Goal: Task Accomplishment & Management: Complete application form

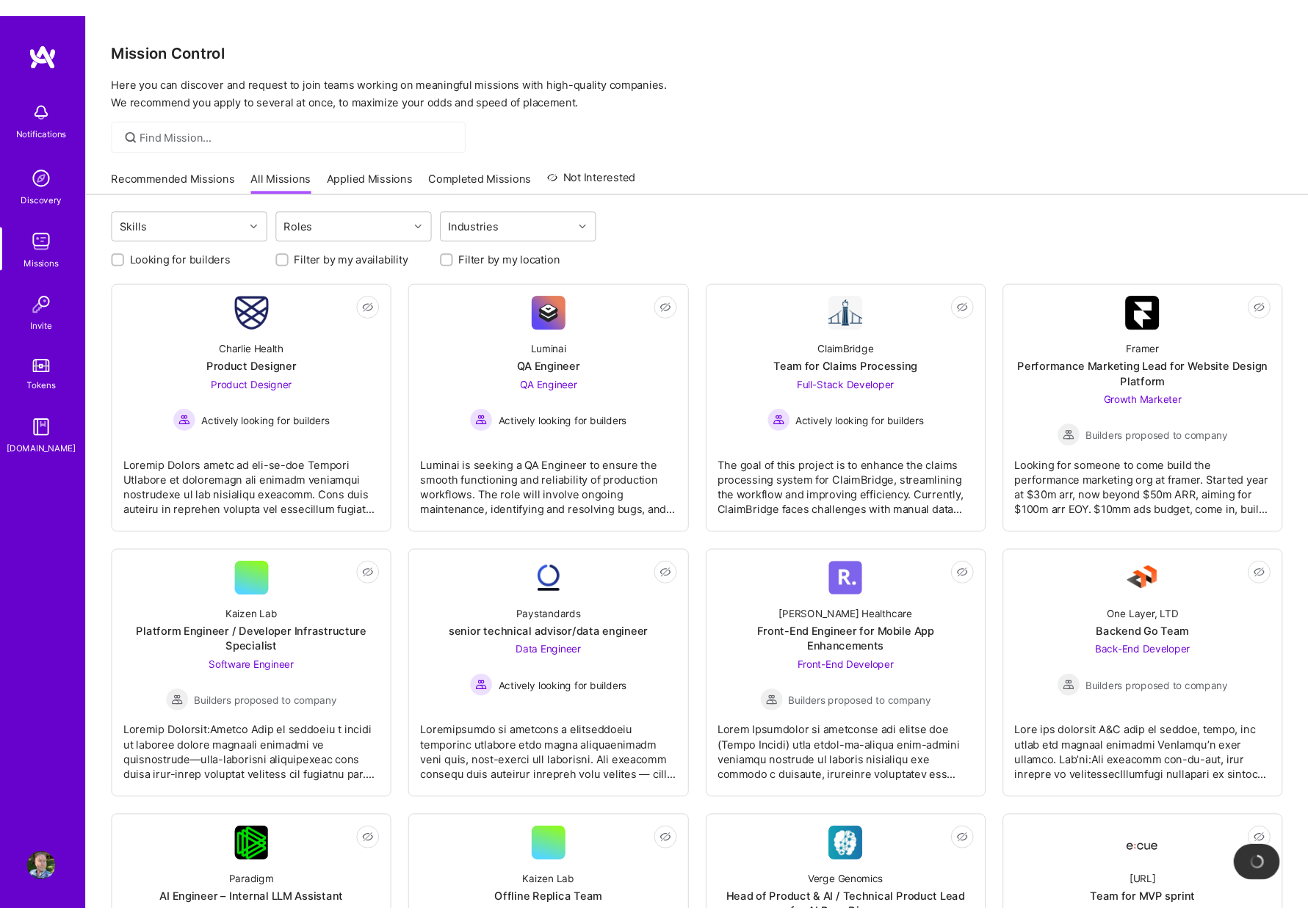
scroll to position [98, 0]
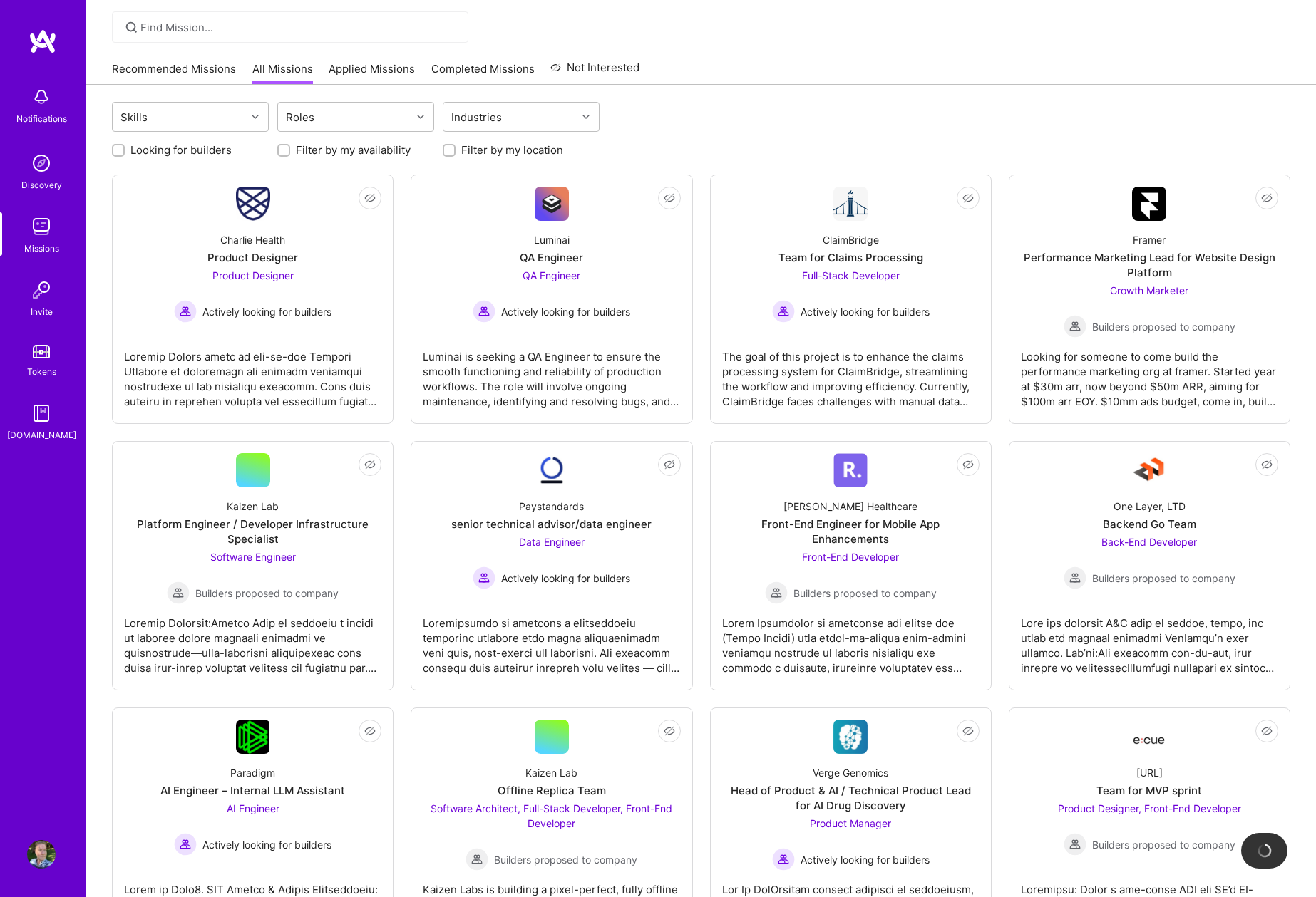
click at [727, 39] on div at bounding box center [701, 27] width 1229 height 31
click at [118, 148] on input "Looking for builders" at bounding box center [119, 150] width 10 height 10
checkbox input "true"
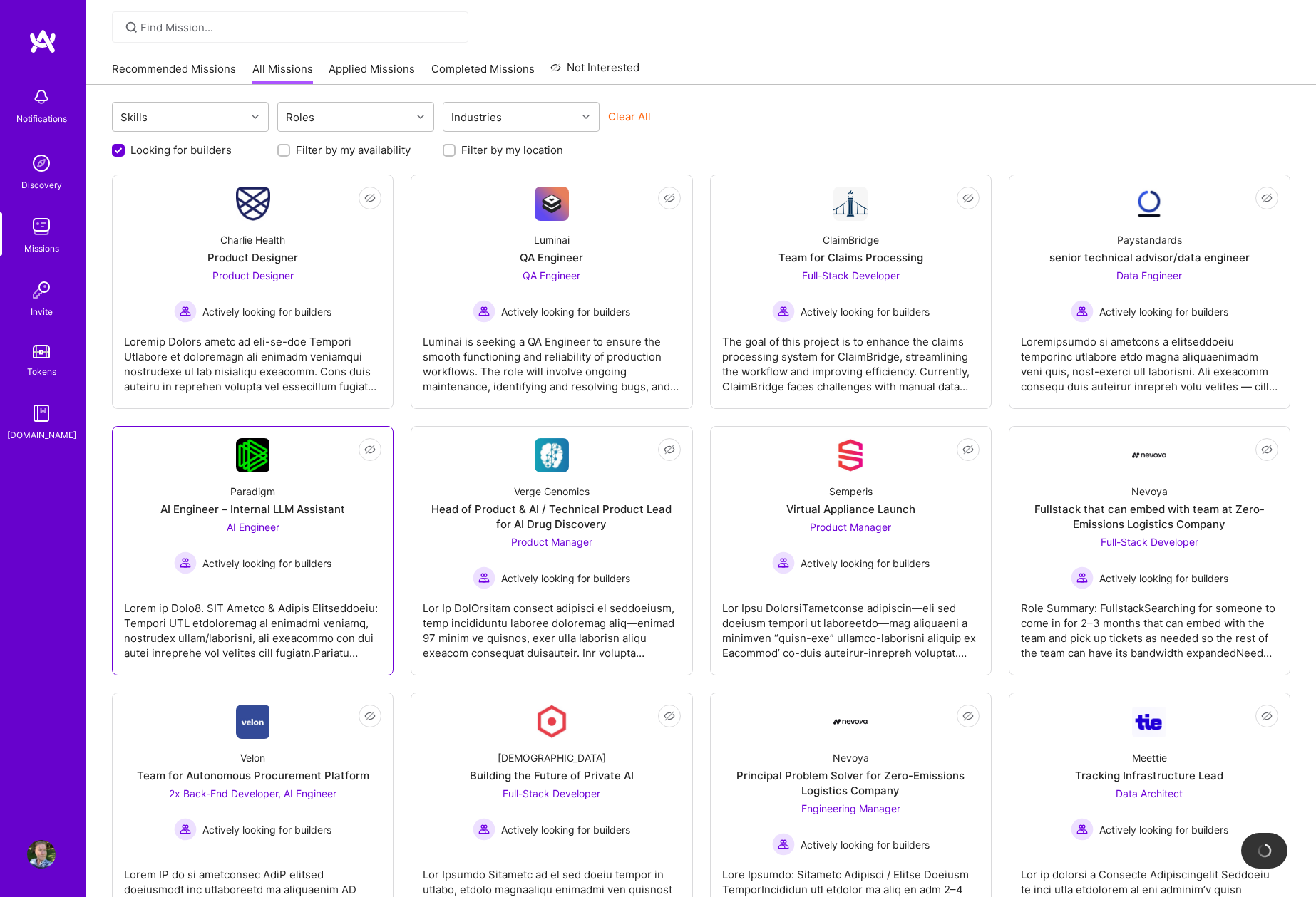
click at [286, 504] on div "AI Engineer – Internal LLM Assistant" at bounding box center [252, 509] width 185 height 15
click at [366, 447] on span "Not Interested" at bounding box center [341, 450] width 67 height 15
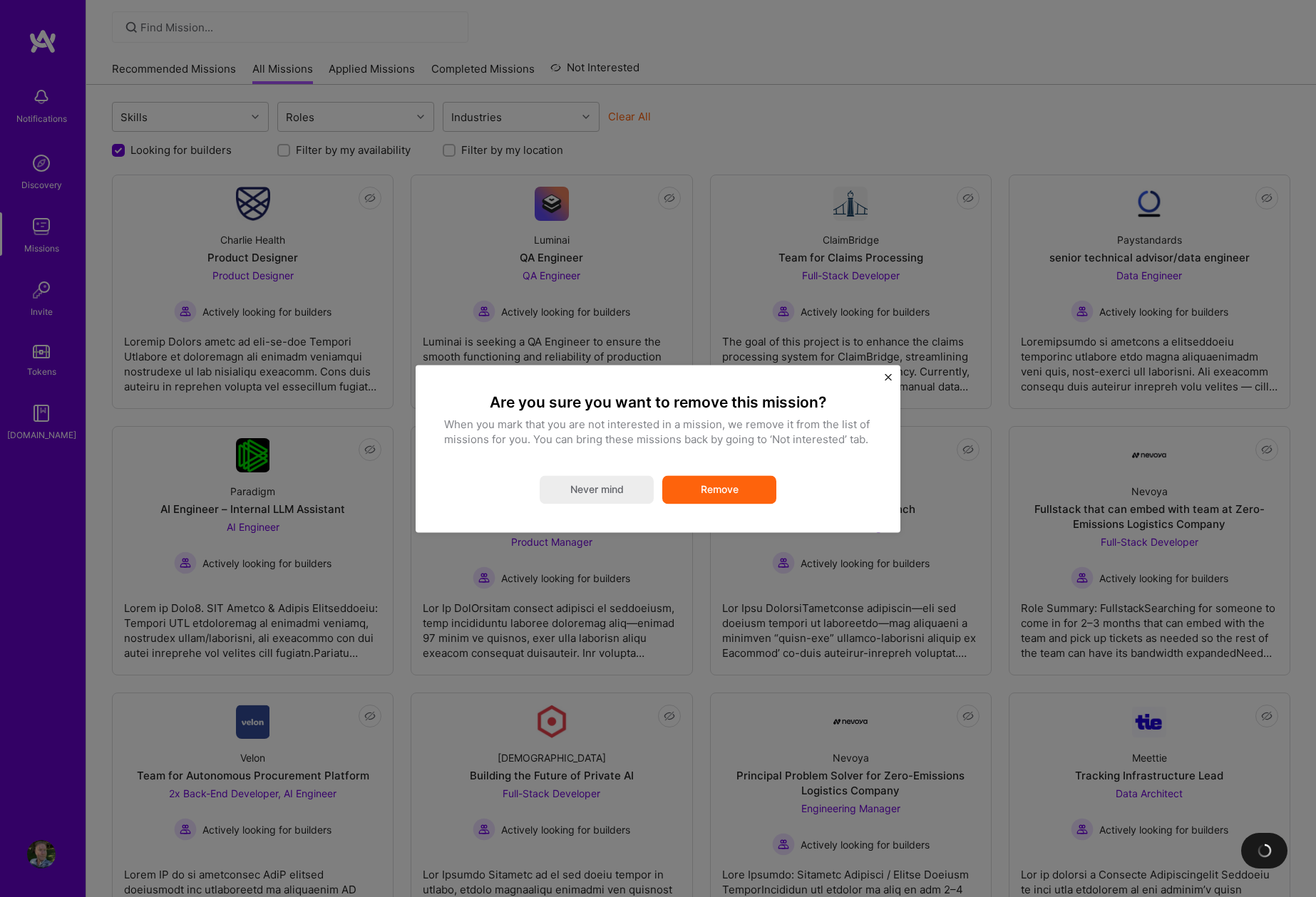
click at [720, 491] on button "Remove" at bounding box center [719, 489] width 114 height 28
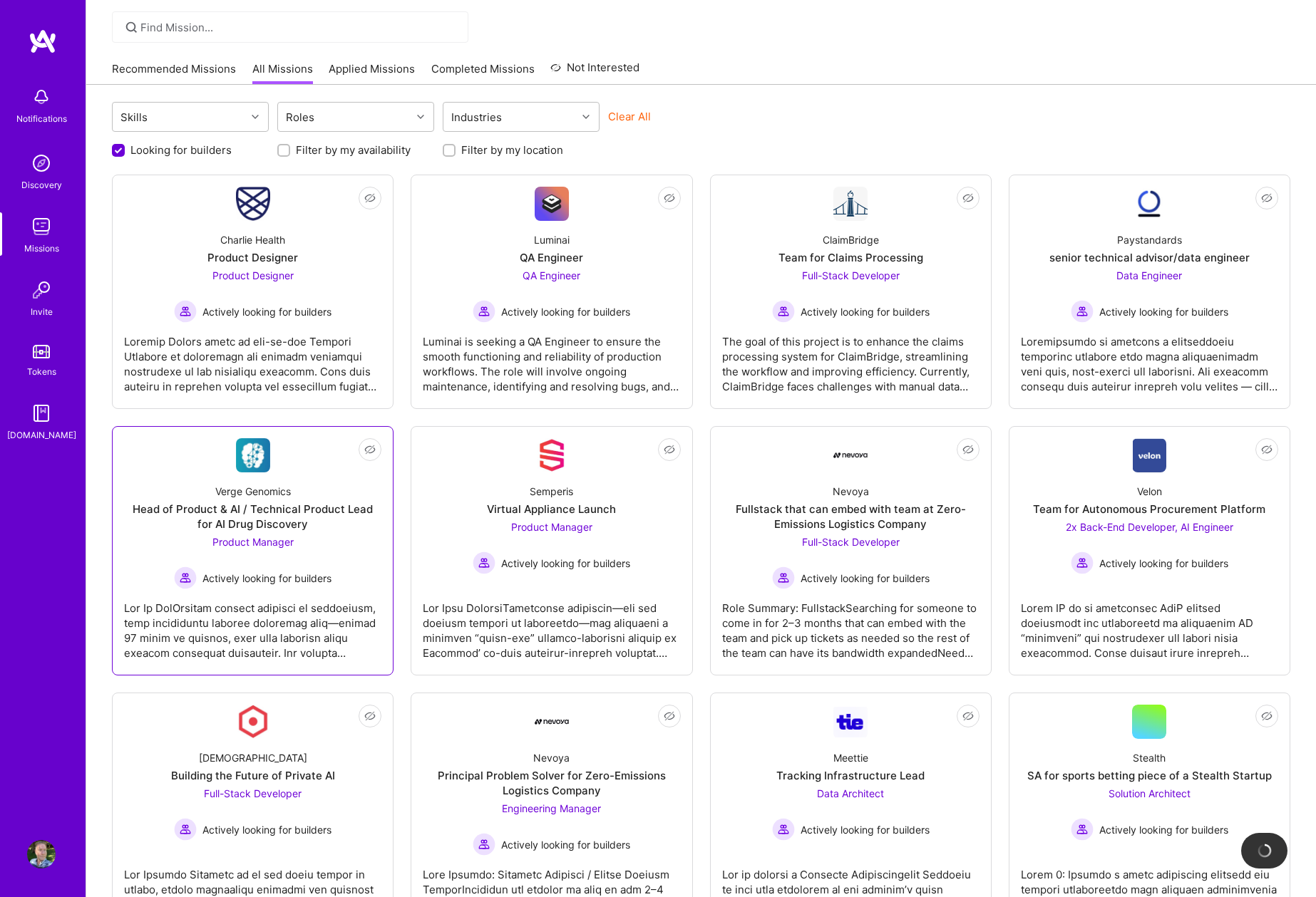
click at [267, 506] on div "Head of Product & AI / Technical Product Lead for AI Drug Discovery" at bounding box center [252, 517] width 257 height 30
click at [246, 620] on div at bounding box center [252, 625] width 257 height 71
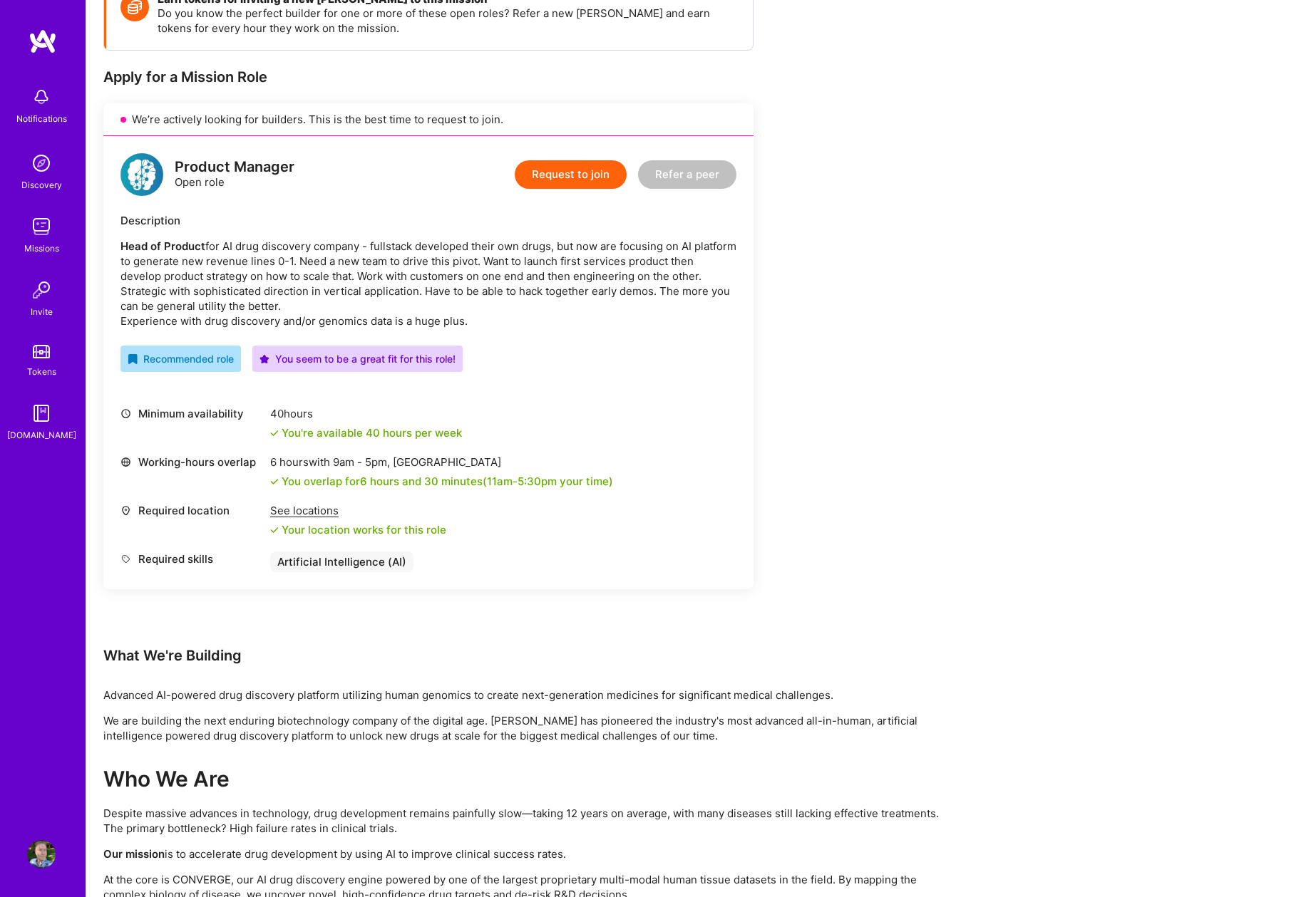
scroll to position [237, 0]
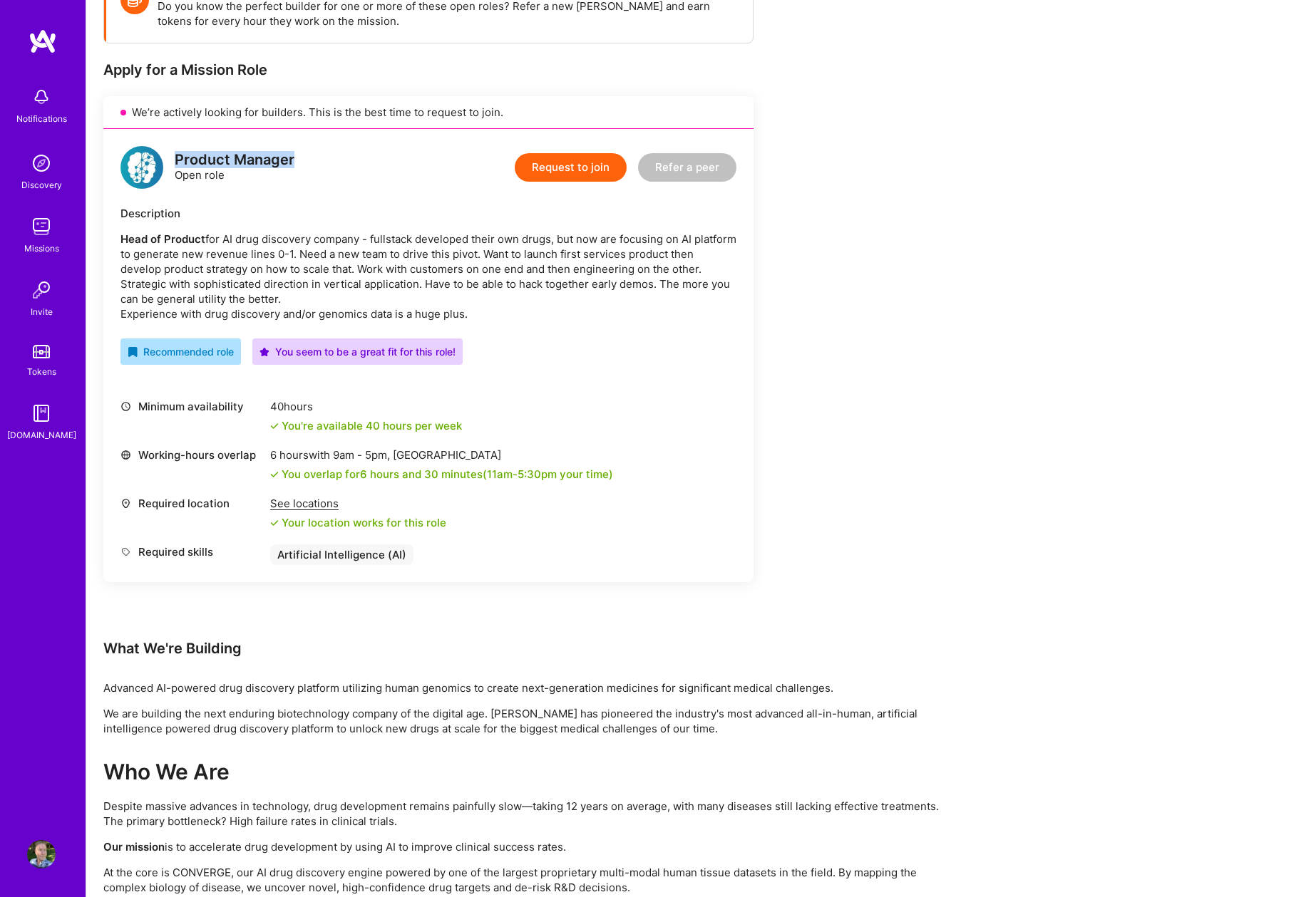
drag, startPoint x: 178, startPoint y: 155, endPoint x: 294, endPoint y: 159, distance: 116.1
click at [294, 159] on div "Product Manager Open role Request to join Refer a peer" at bounding box center [428, 168] width 616 height 43
copy div "Product Manager"
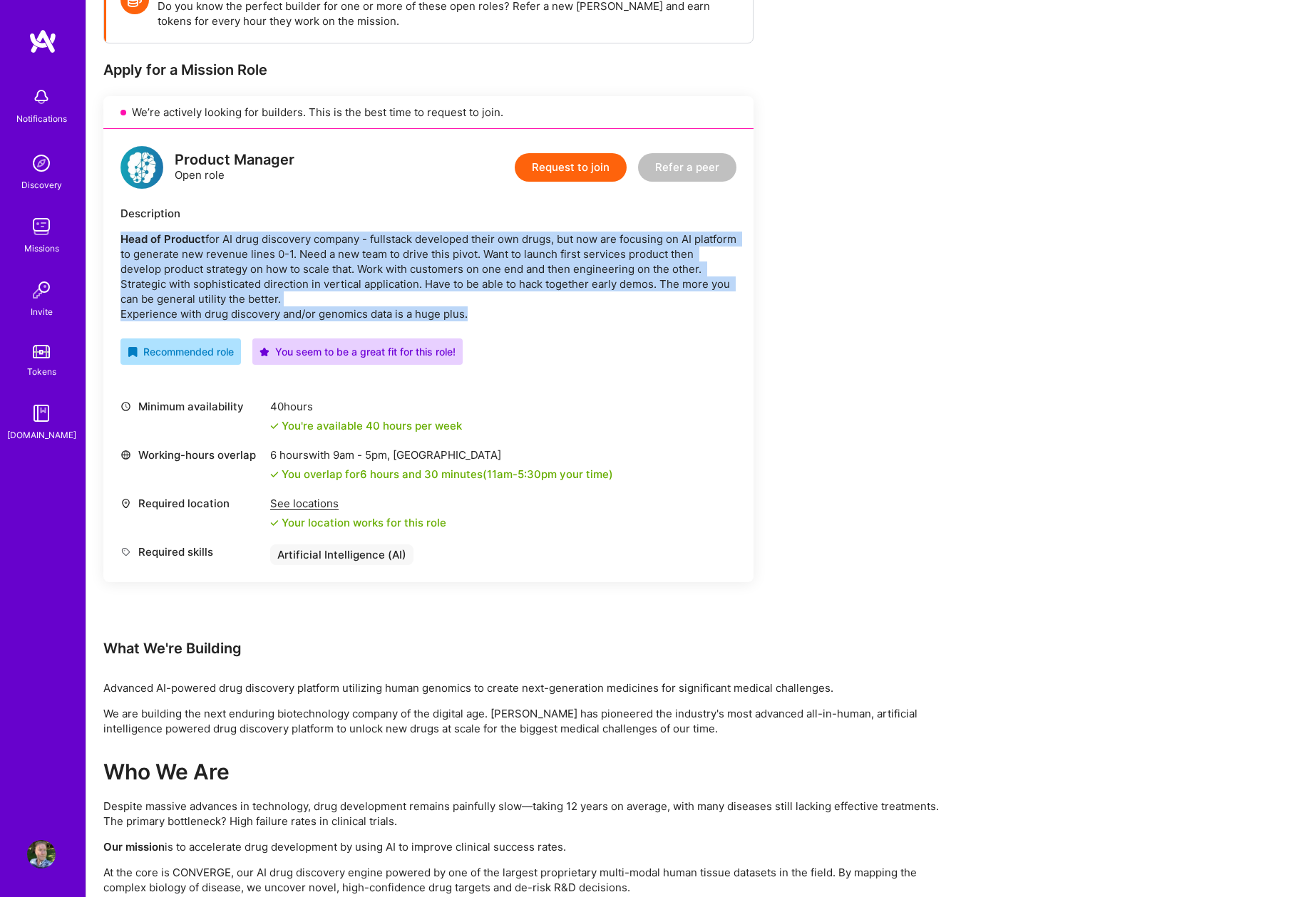
drag, startPoint x: 121, startPoint y: 235, endPoint x: 480, endPoint y: 306, distance: 366.0
click at [480, 306] on p "Head of Product for AI drug discovery company - fullstack developed their own d…" at bounding box center [428, 276] width 616 height 90
copy p "Head of Product for AI drug discovery company - fullstack developed their own d…"
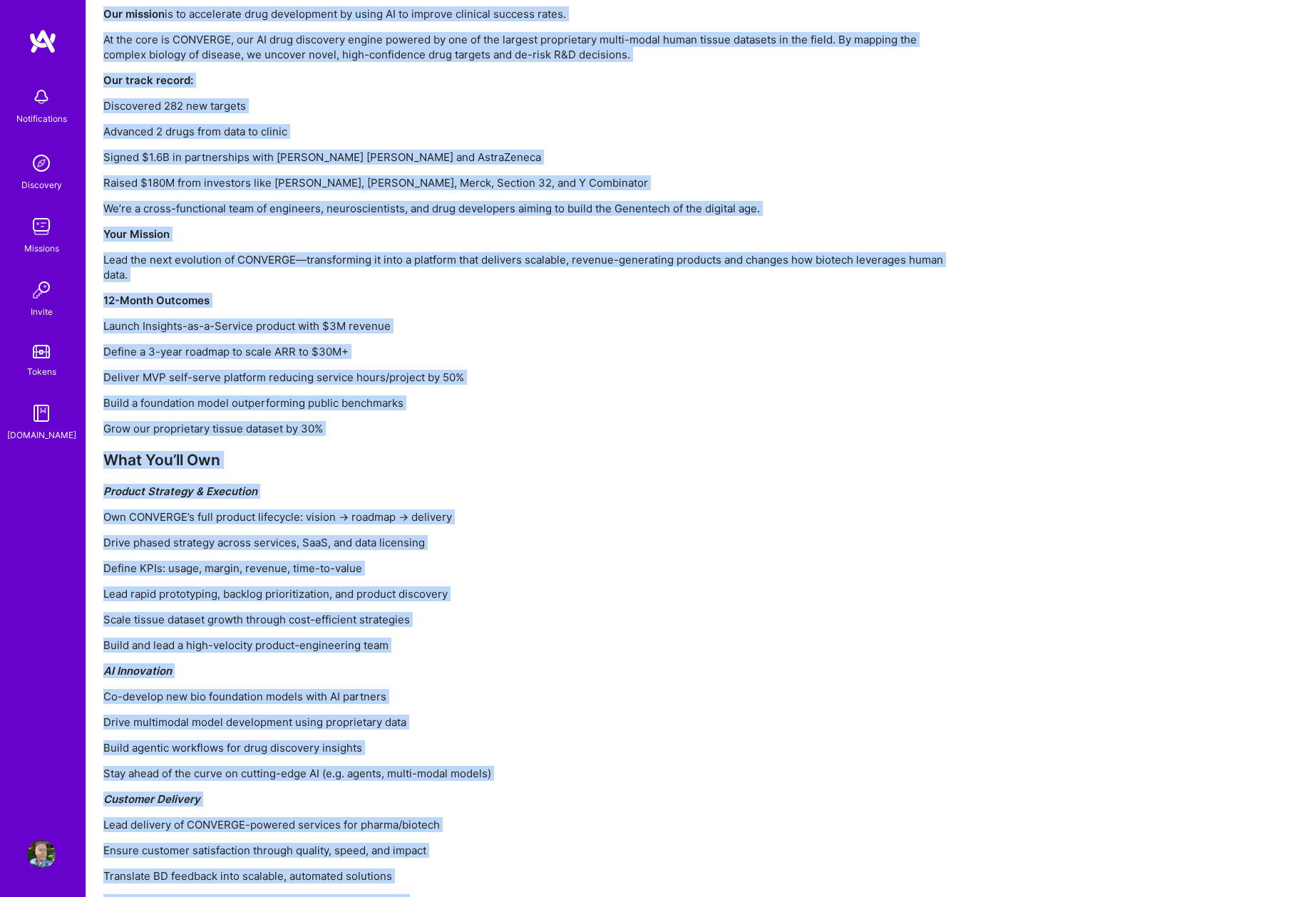
scroll to position [1358, 0]
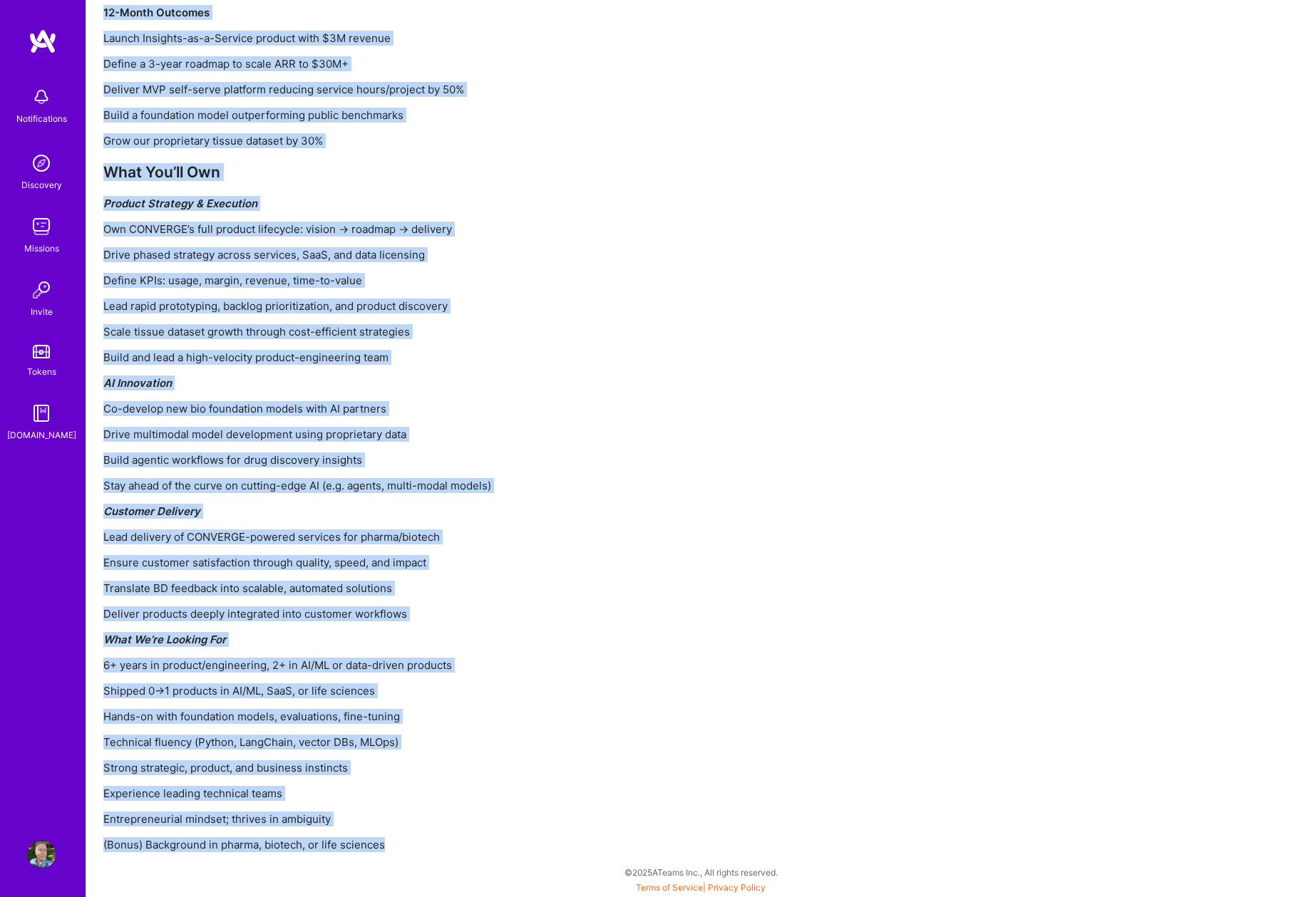
drag, startPoint x: 106, startPoint y: 267, endPoint x: 509, endPoint y: 839, distance: 699.7
copy div "Lore Ip'do Sitametc Adipisci EL-seddoei temp incididun utlabore etdolorem aliqu…"
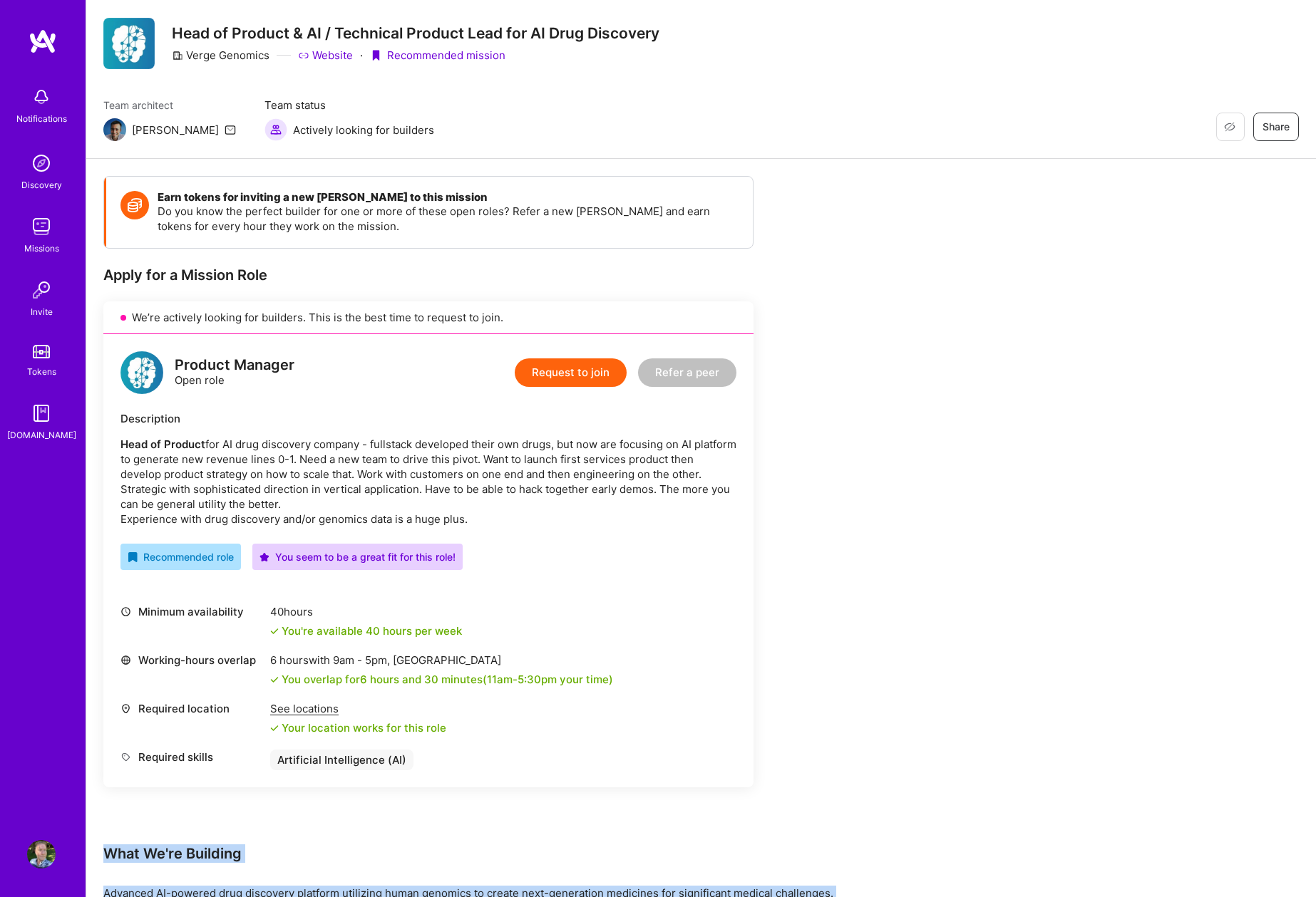
scroll to position [0, 0]
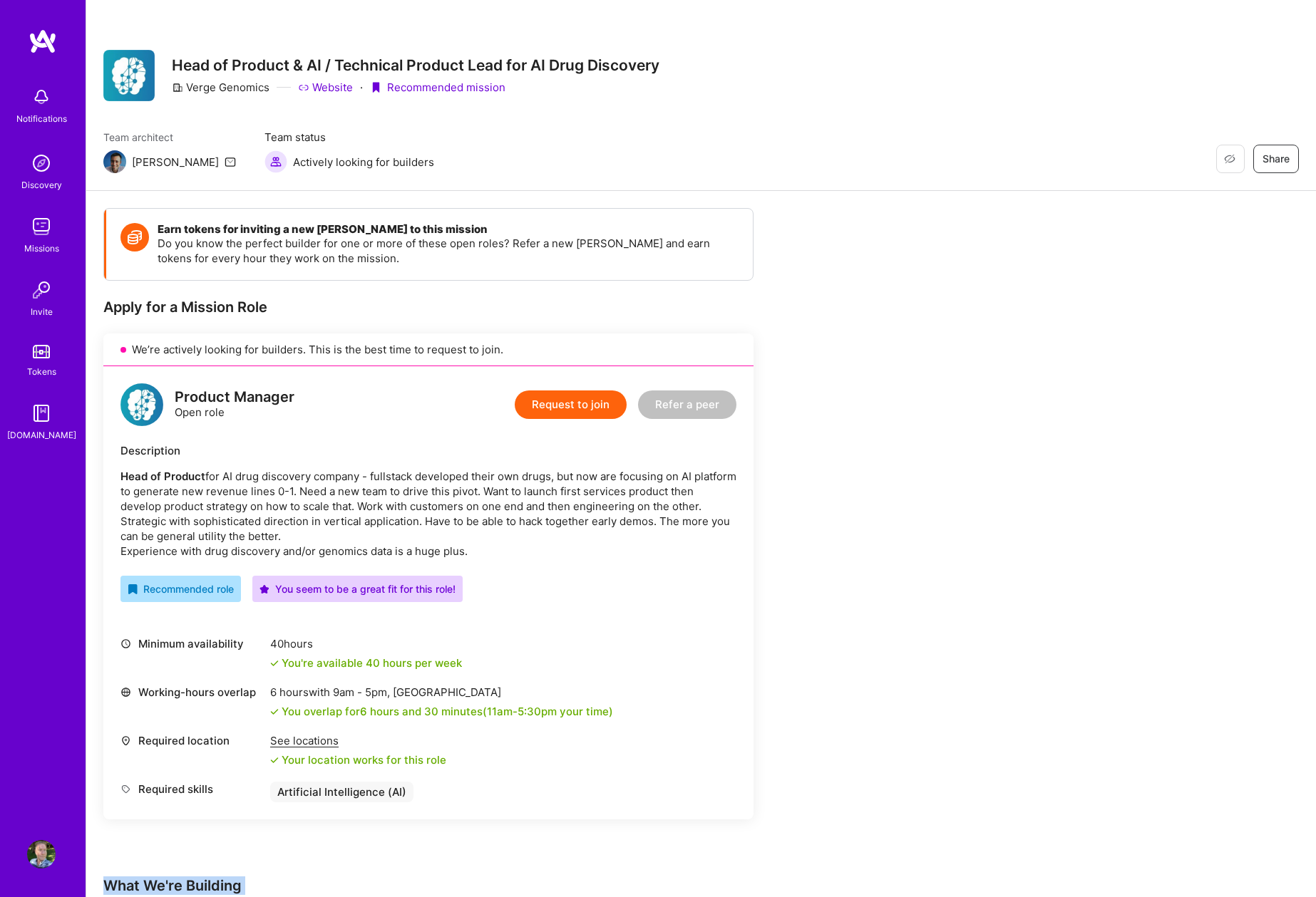
click at [550, 402] on button "Request to join" at bounding box center [570, 405] width 112 height 28
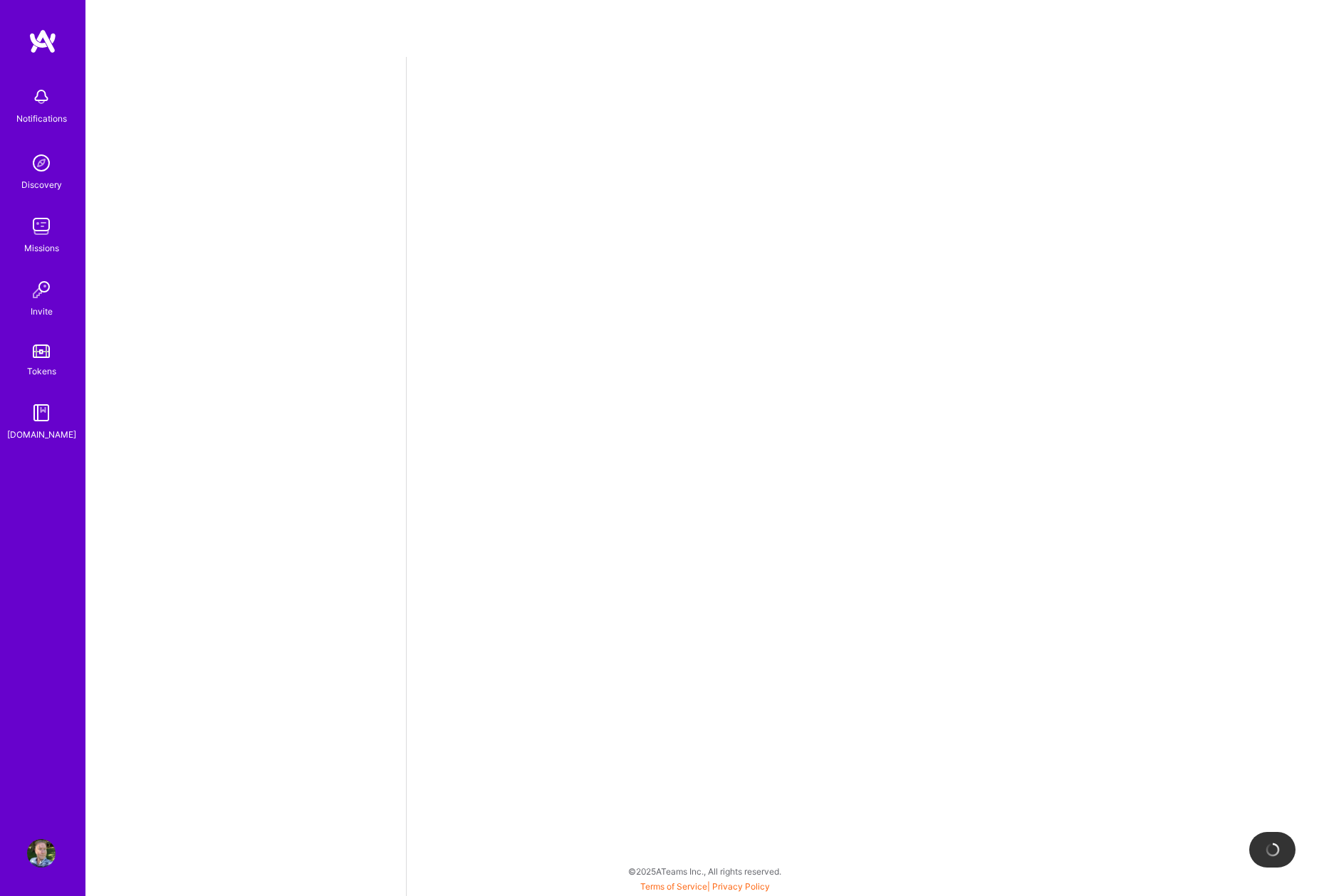
select select "US"
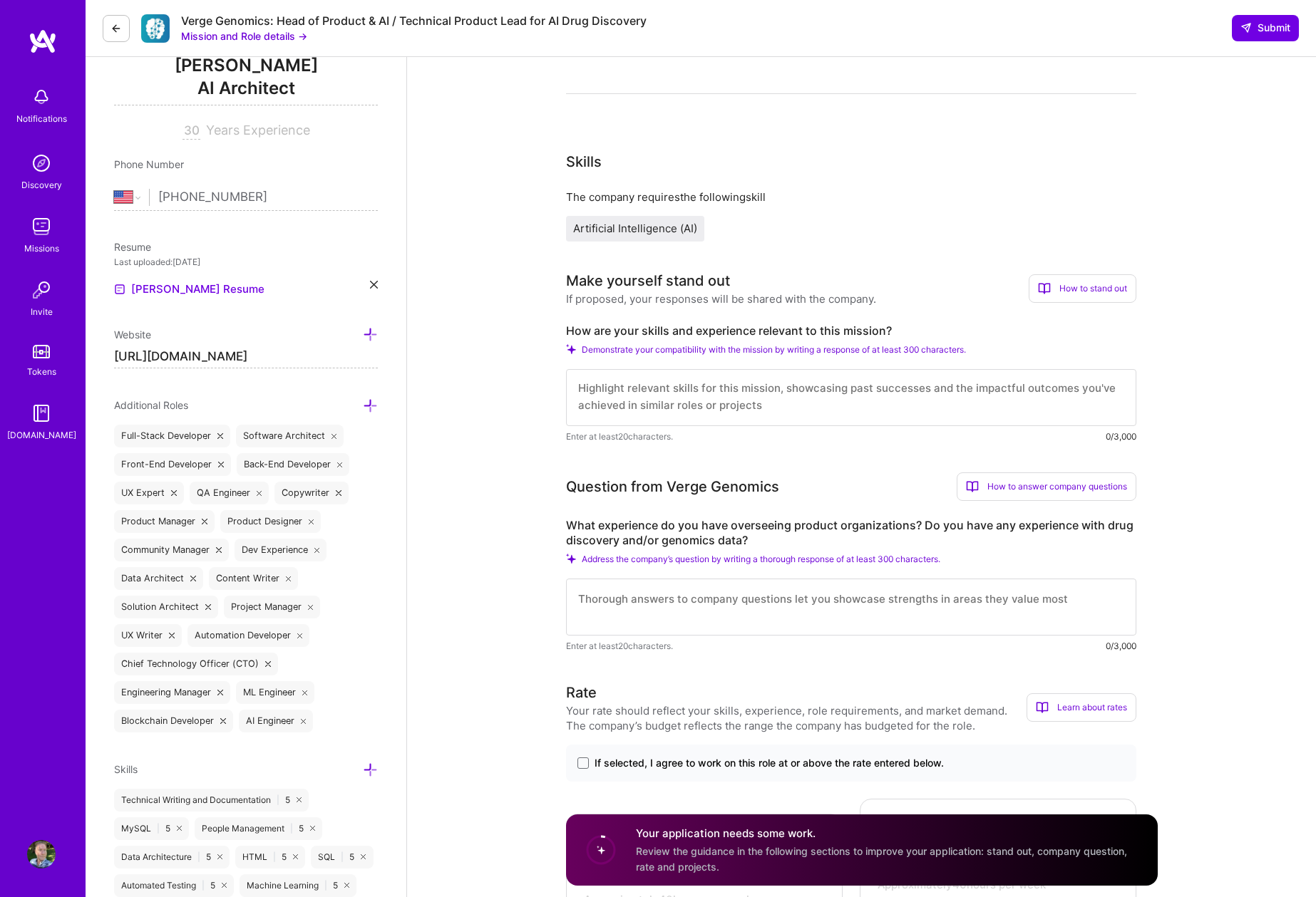
scroll to position [237, 0]
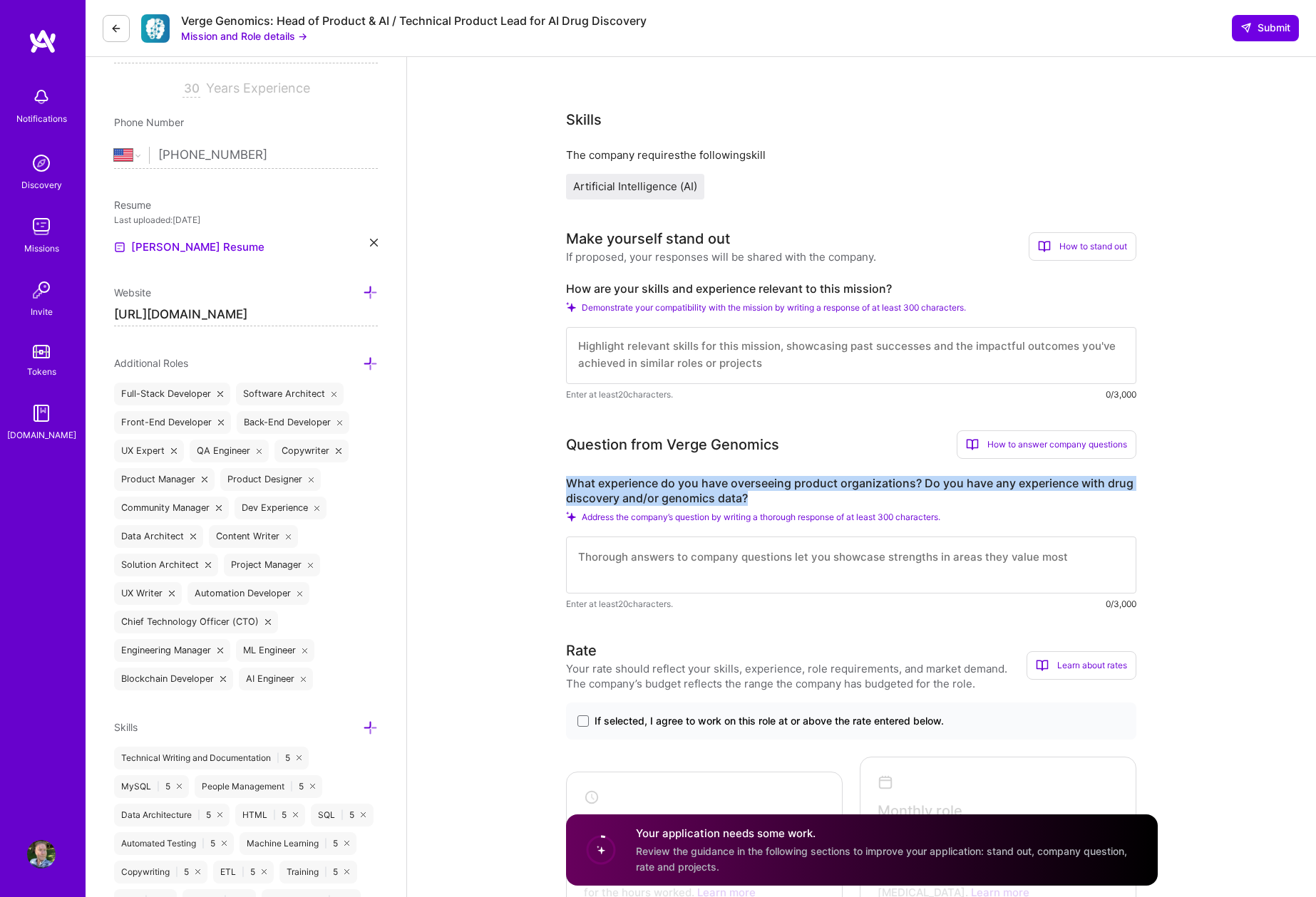
drag, startPoint x: 566, startPoint y: 483, endPoint x: 750, endPoint y: 500, distance: 184.8
click at [750, 500] on label "What experience do you have overseeing product organizations? Do you have any e…" at bounding box center [850, 491] width 570 height 30
copy label "What experience do you have overseeing product organizations? Do you have any e…"
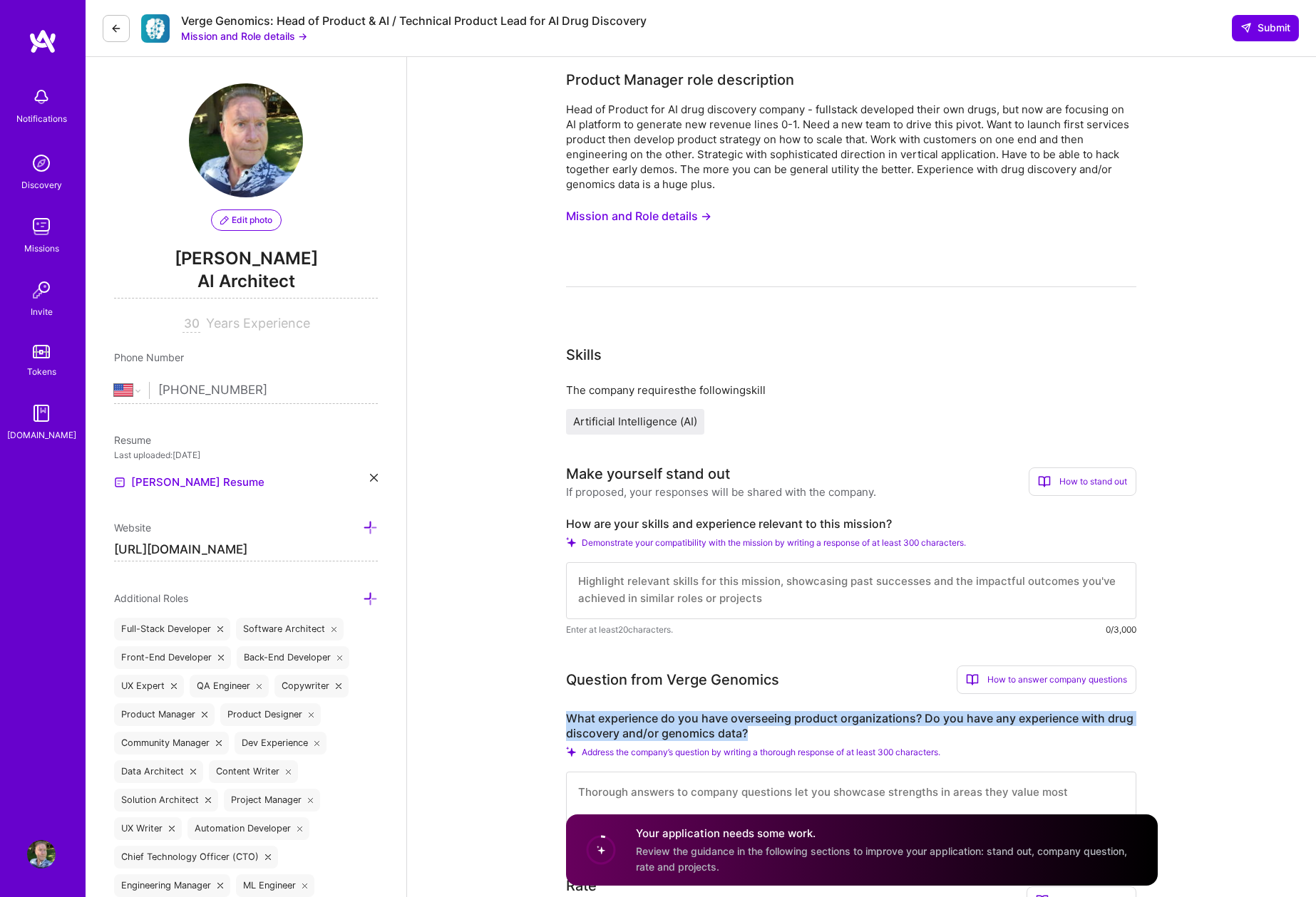
scroll to position [0, 0]
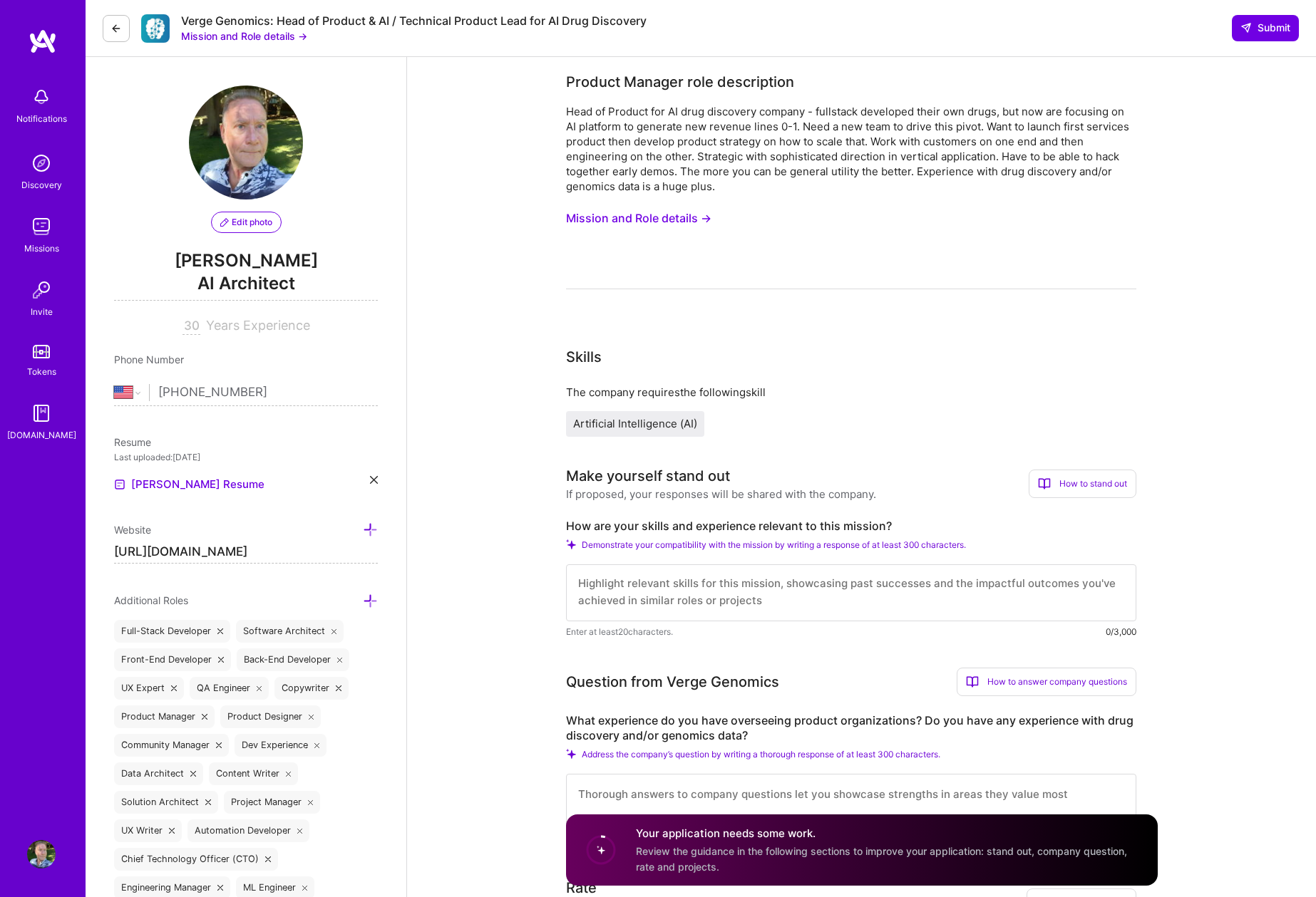
click at [832, 595] on textarea at bounding box center [850, 592] width 570 height 57
paste textarea "Hi! My 30 years of full stack engineering combined with 8 years of ML/AI develo…"
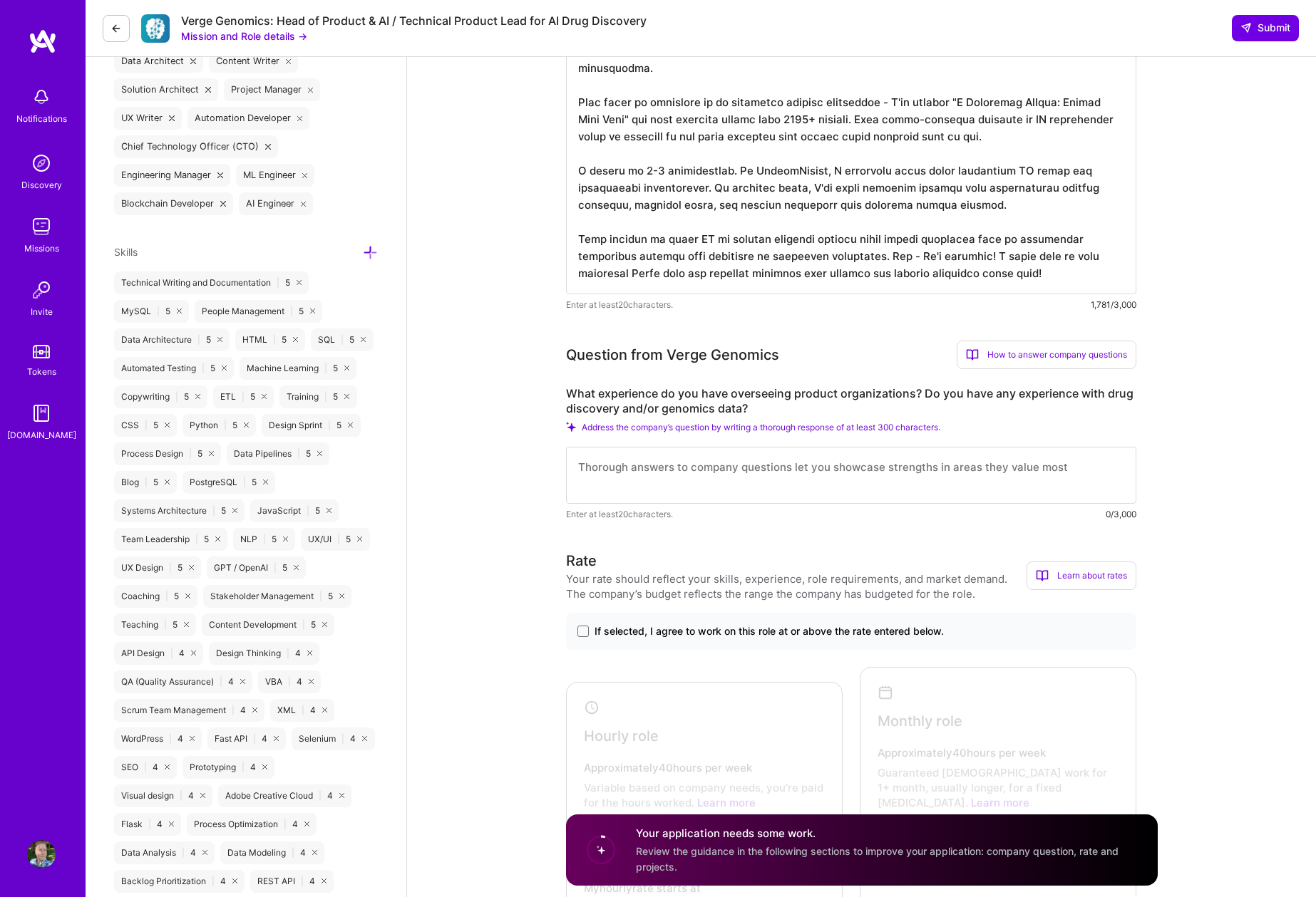
scroll to position [715, 0]
type textarea "Hi! My 30 years of full stack engineering combined with 8 years of ML/AI develo…"
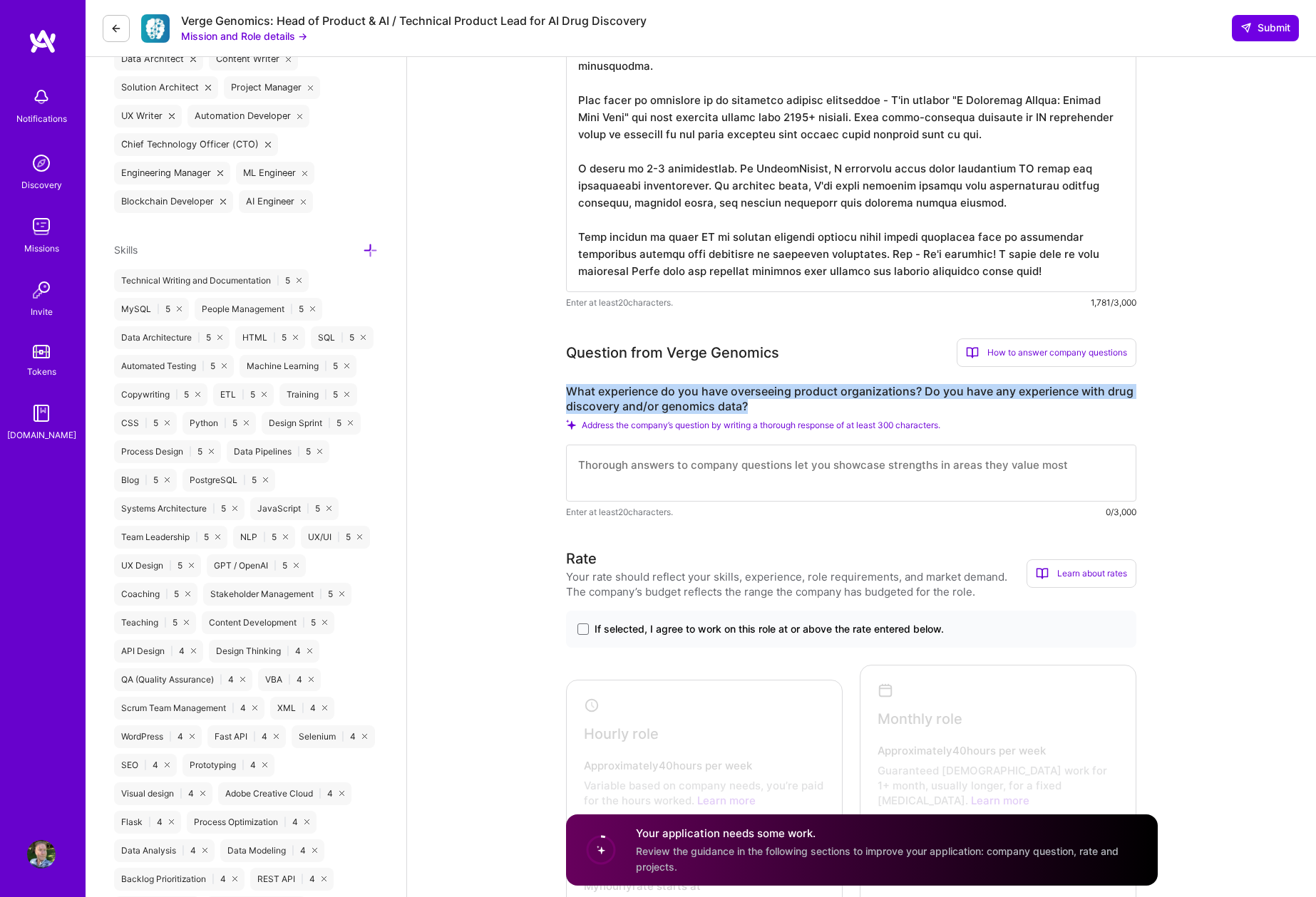
drag, startPoint x: 563, startPoint y: 391, endPoint x: 748, endPoint y: 411, distance: 186.1
copy label "What experience do you have overseeing product organizations? Do you have any e…"
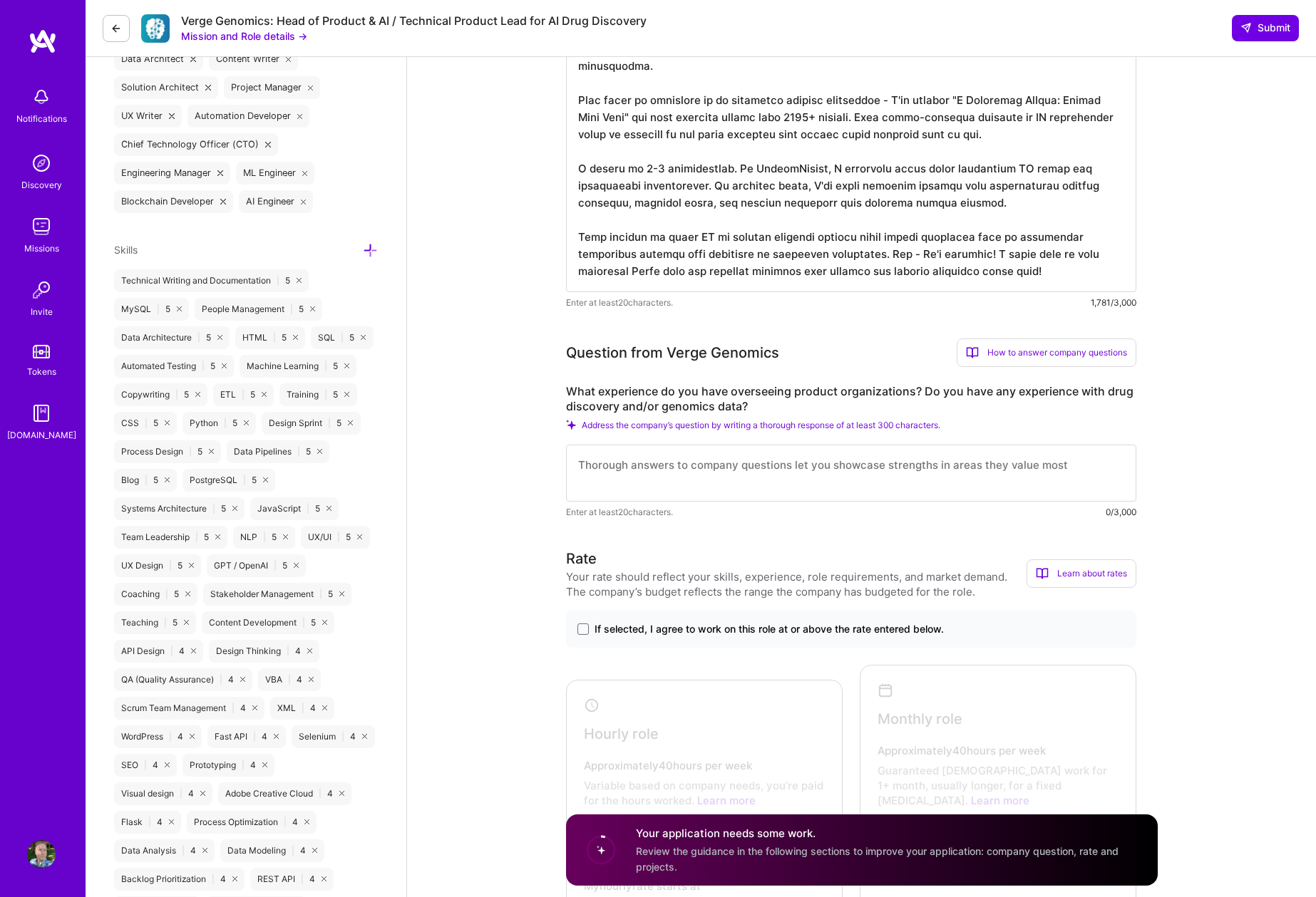
click at [696, 477] on textarea at bounding box center [850, 473] width 570 height 57
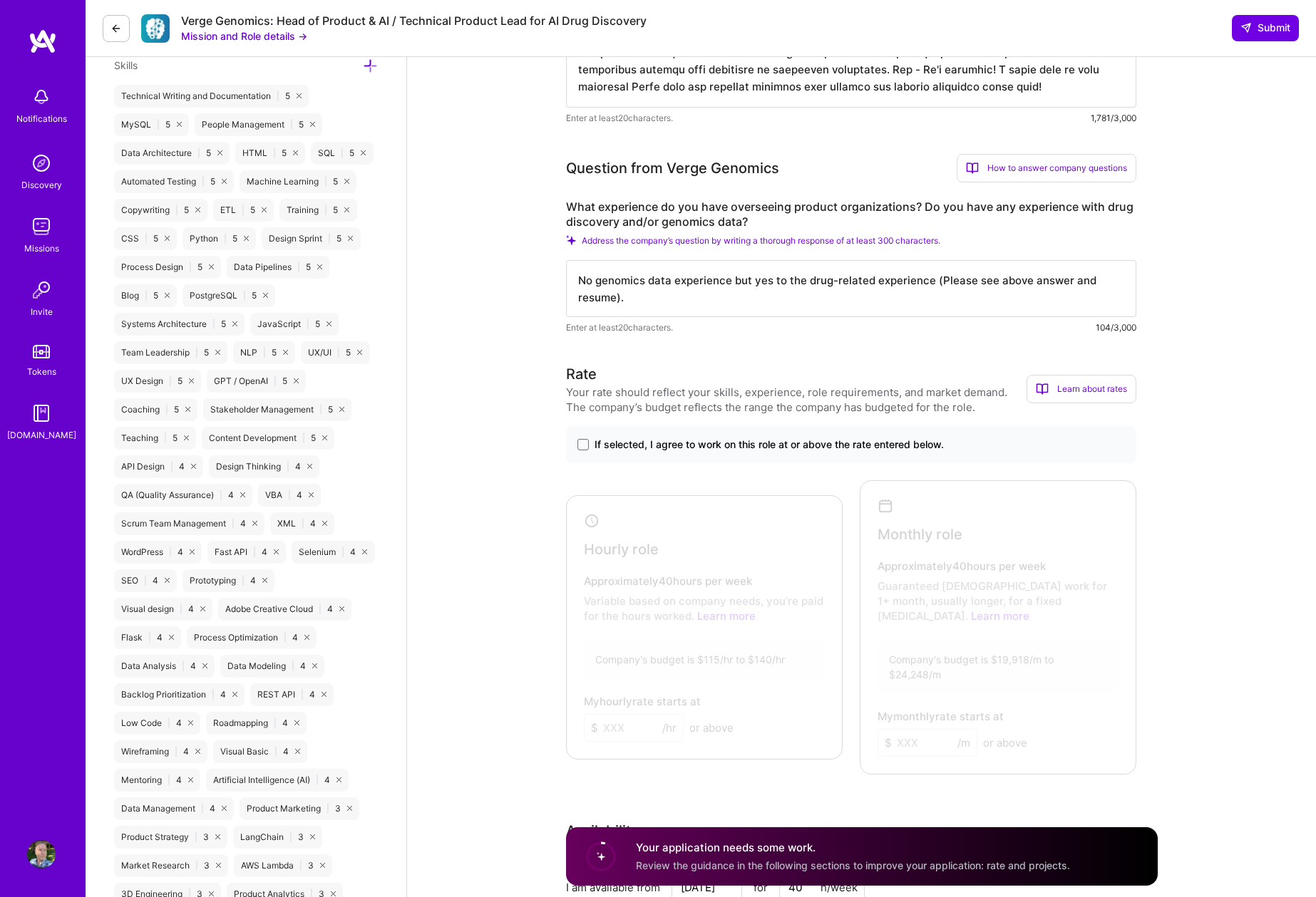
scroll to position [904, 0]
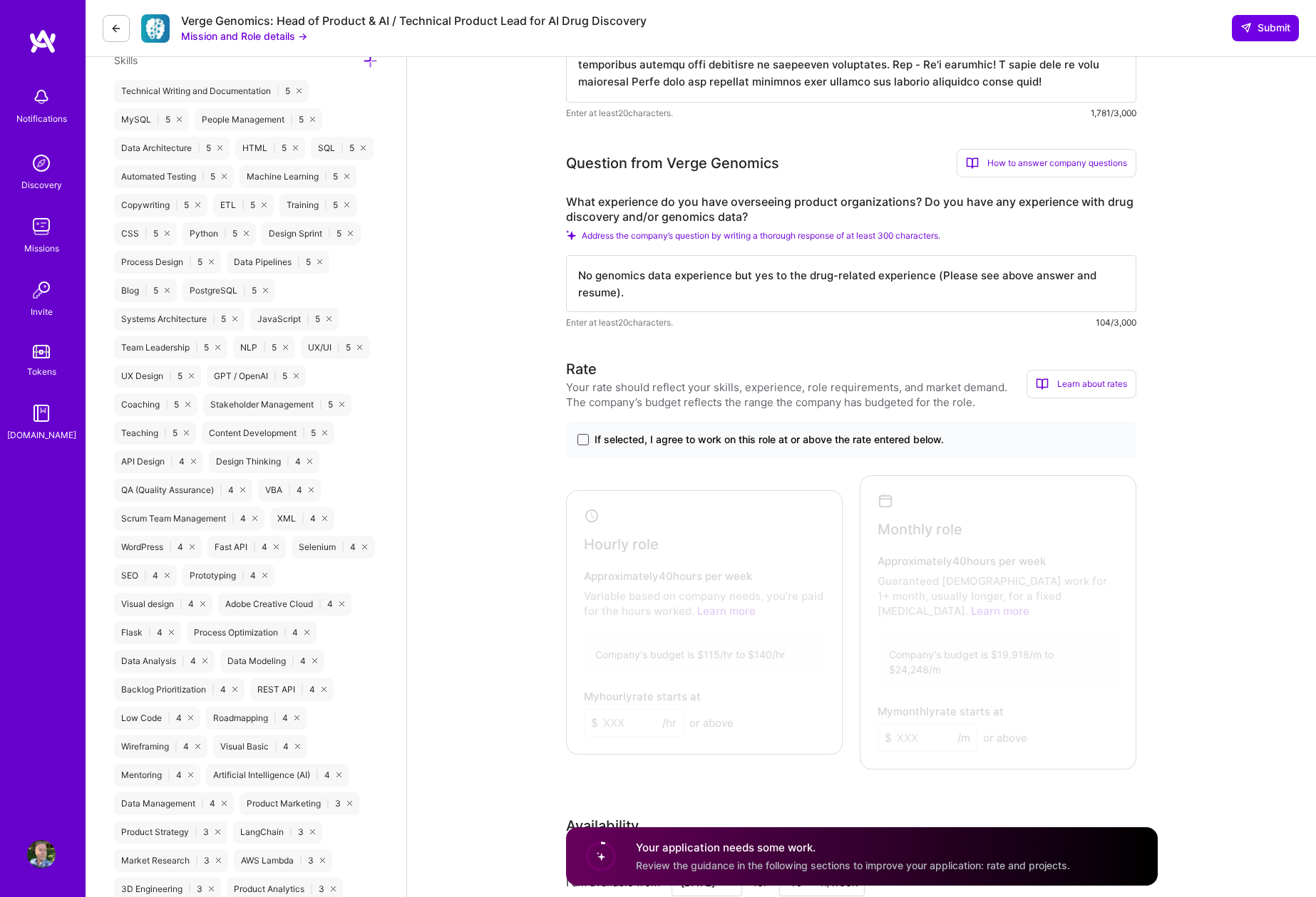
type textarea "No genomics data experience but yes to the drug-related experience (Please see …"
click at [581, 440] on span at bounding box center [583, 439] width 11 height 11
click at [0, 0] on input "If selected, I agree to work on this role at or above the rate entered below." at bounding box center [0, 0] width 0 height 0
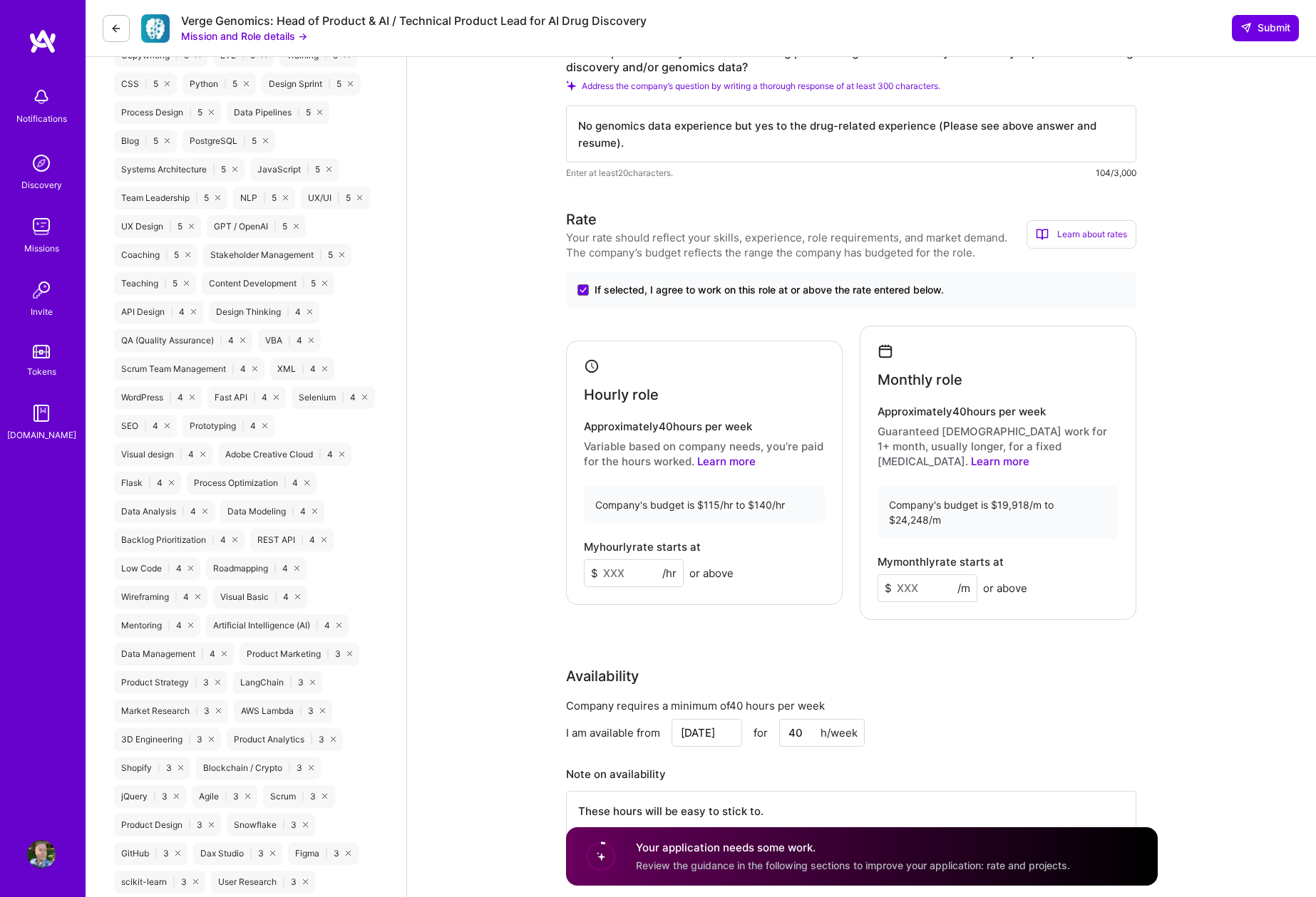
scroll to position [1095, 0]
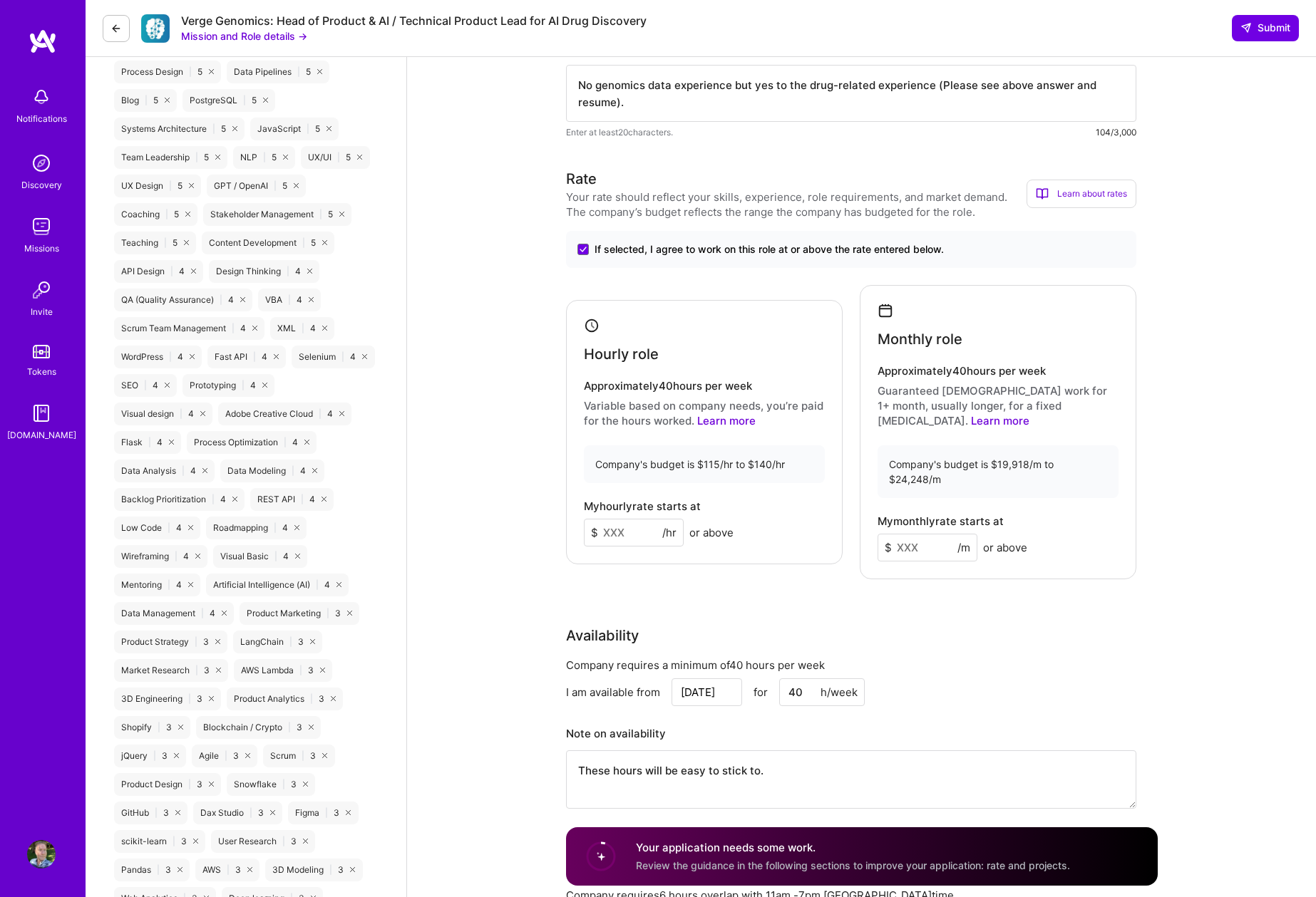
click at [630, 519] on input at bounding box center [633, 532] width 100 height 27
type input "125"
click at [944, 534] on input at bounding box center [927, 547] width 100 height 27
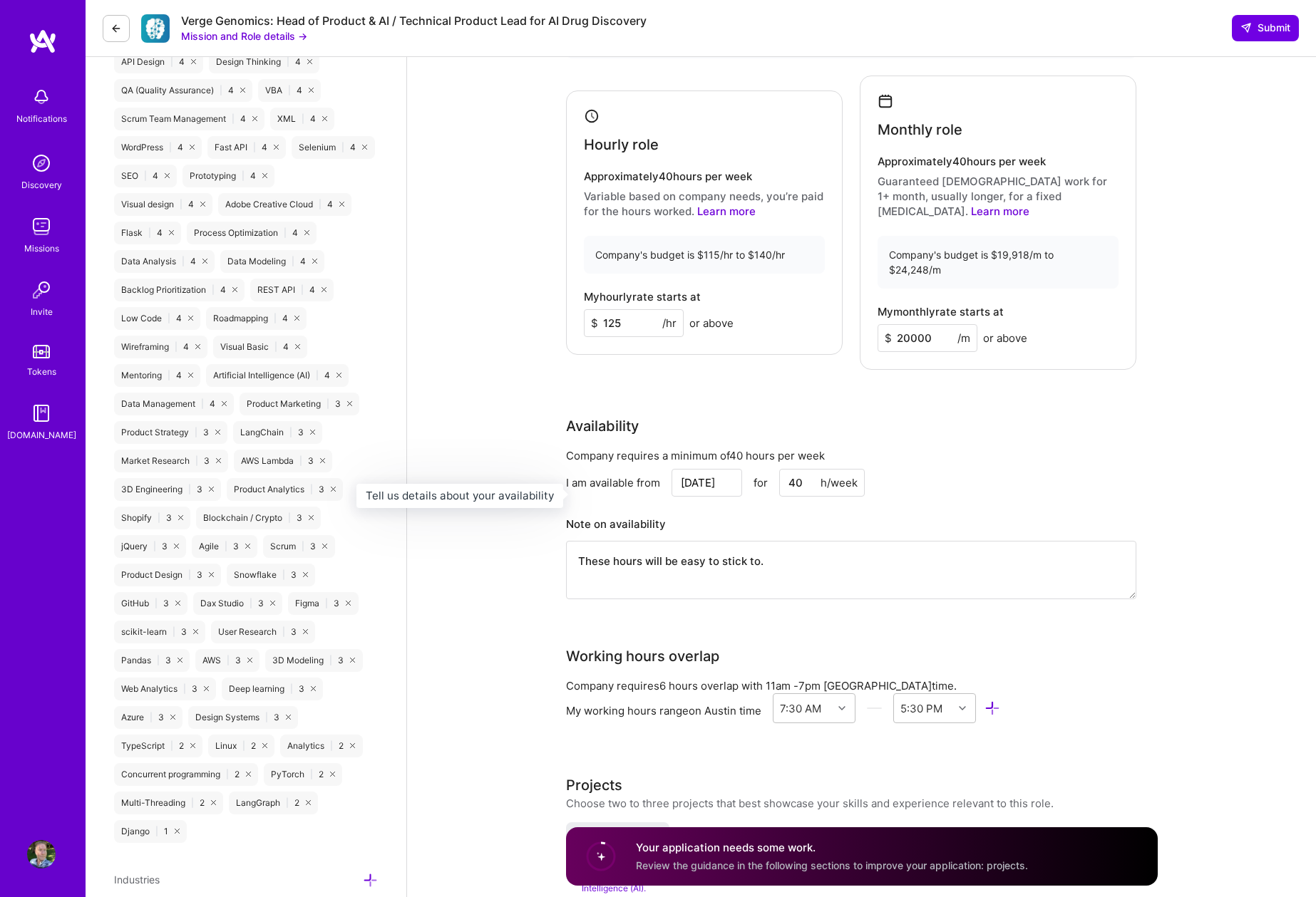
scroll to position [1332, 0]
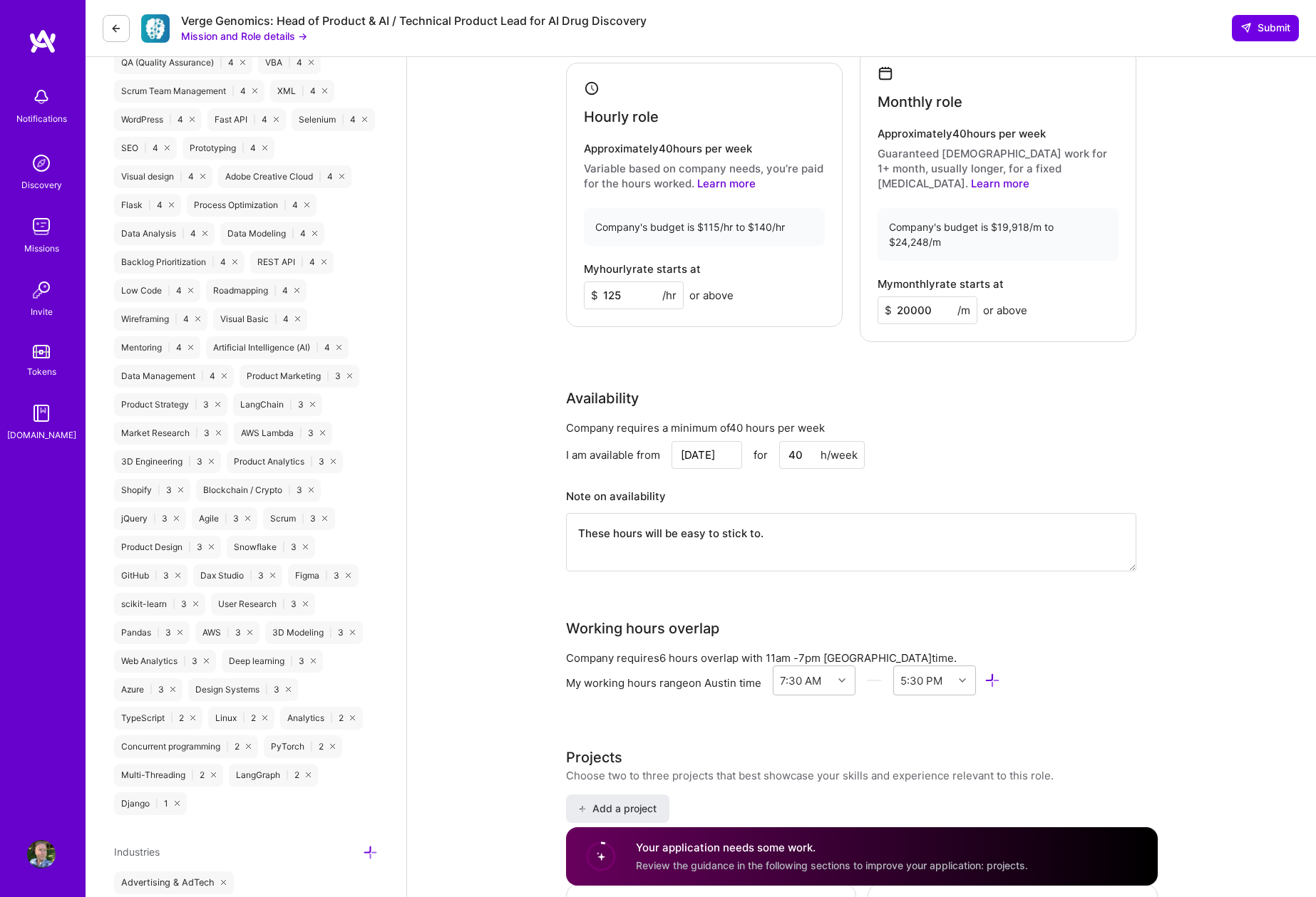
type input "20000"
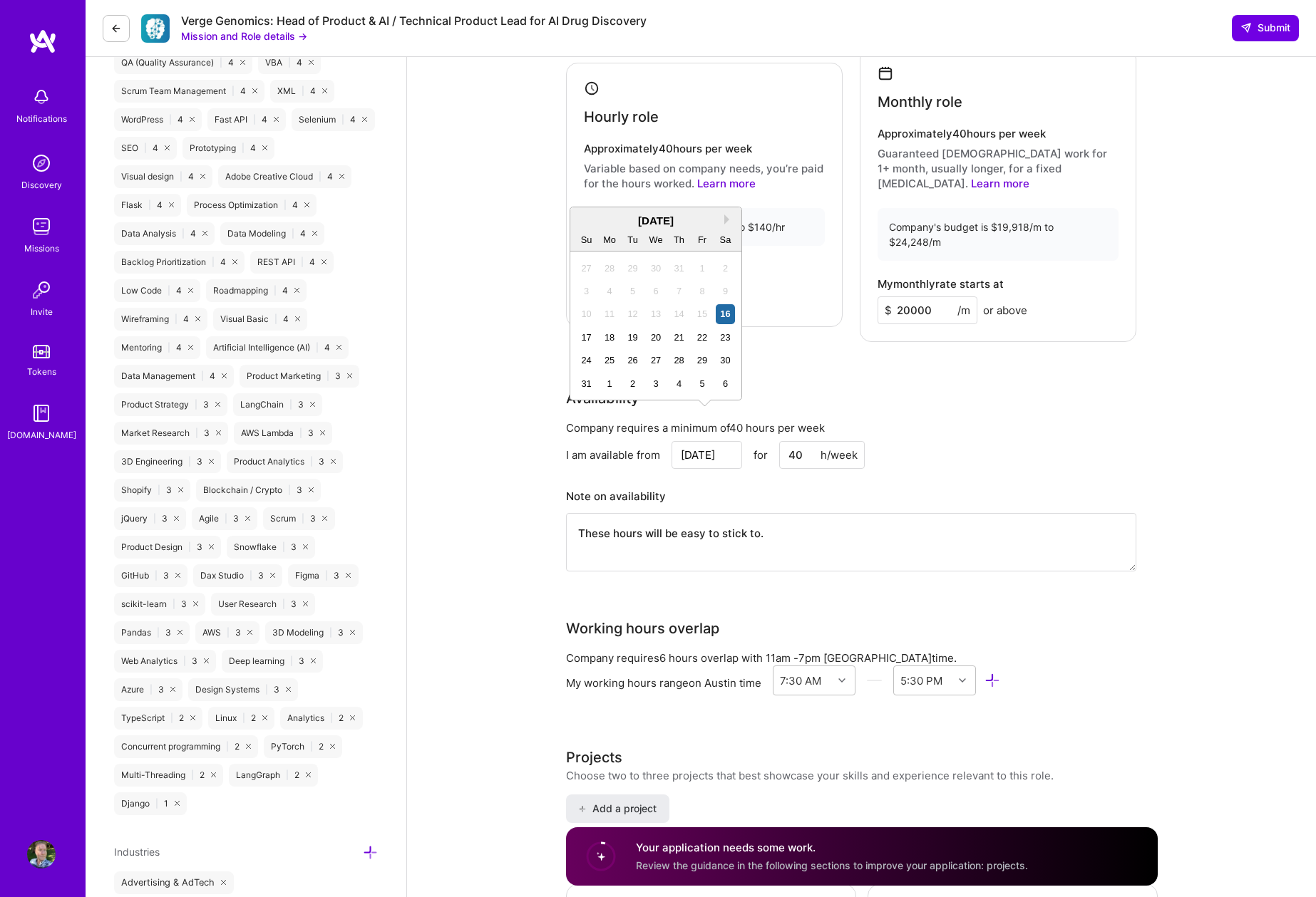
click at [721, 441] on input "[DATE]" at bounding box center [707, 454] width 70 height 27
click at [610, 339] on div "18" at bounding box center [609, 337] width 19 height 19
type input "[DATE]"
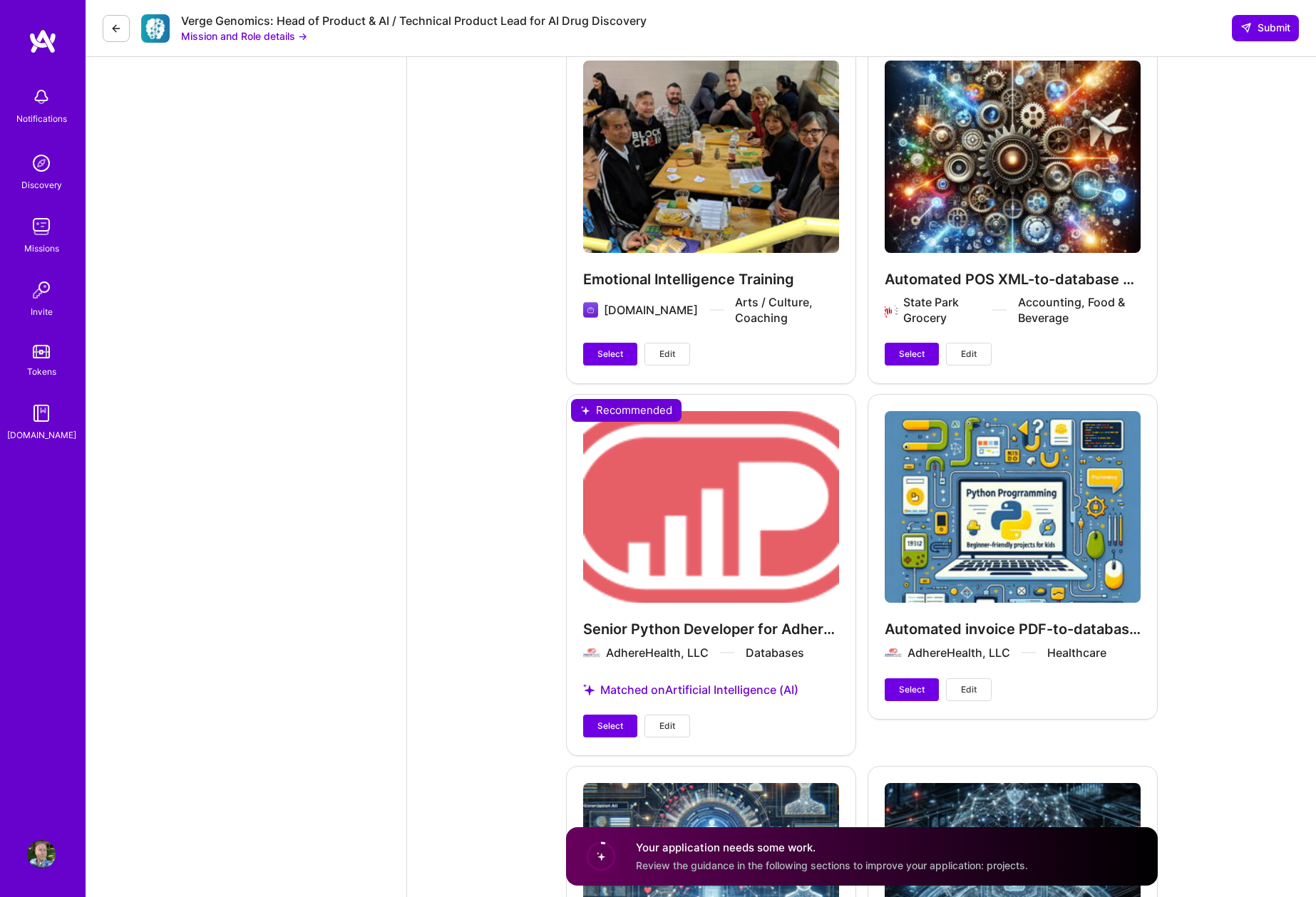
scroll to position [3233, 0]
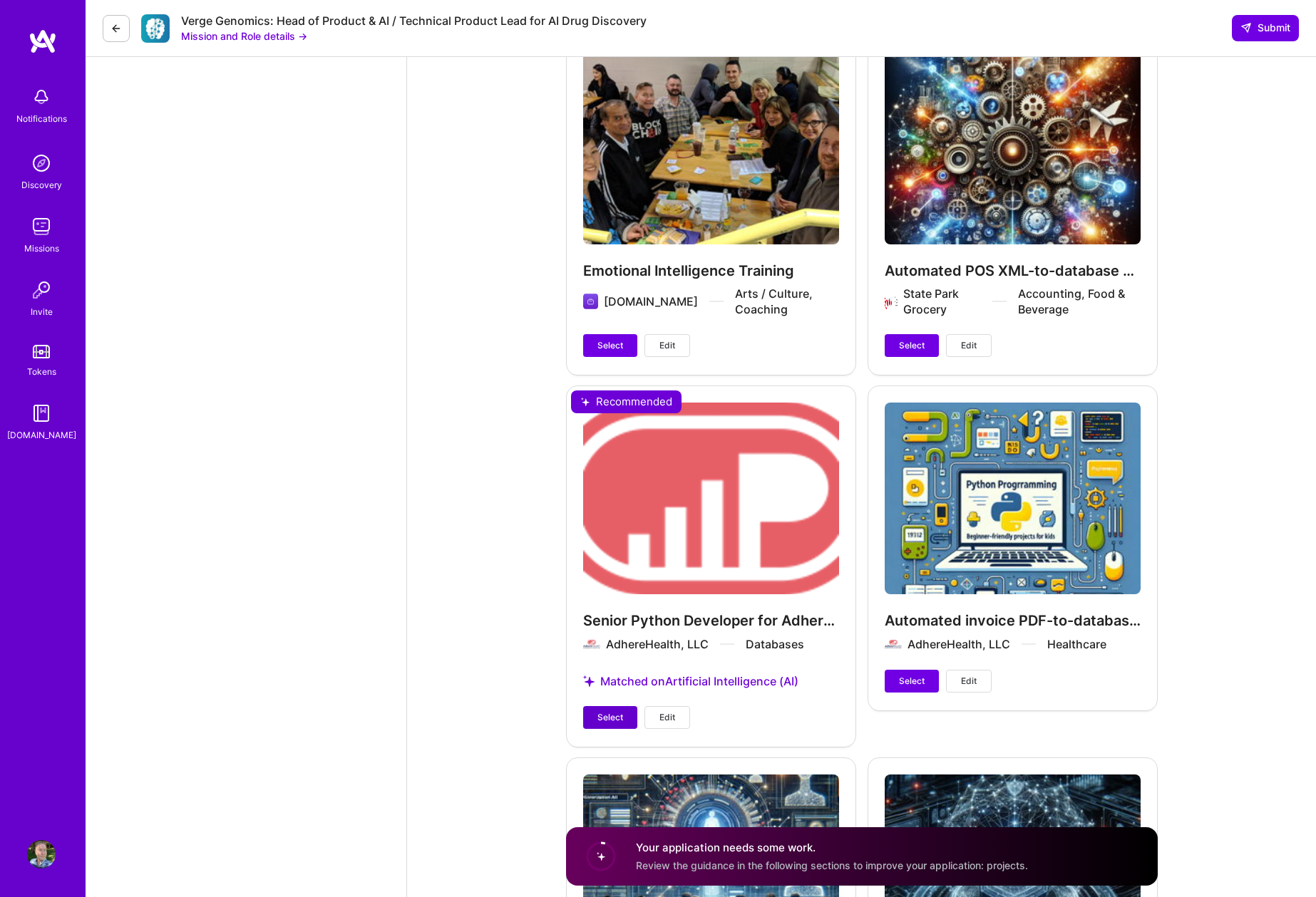
click at [617, 711] on span "Select" at bounding box center [610, 717] width 26 height 13
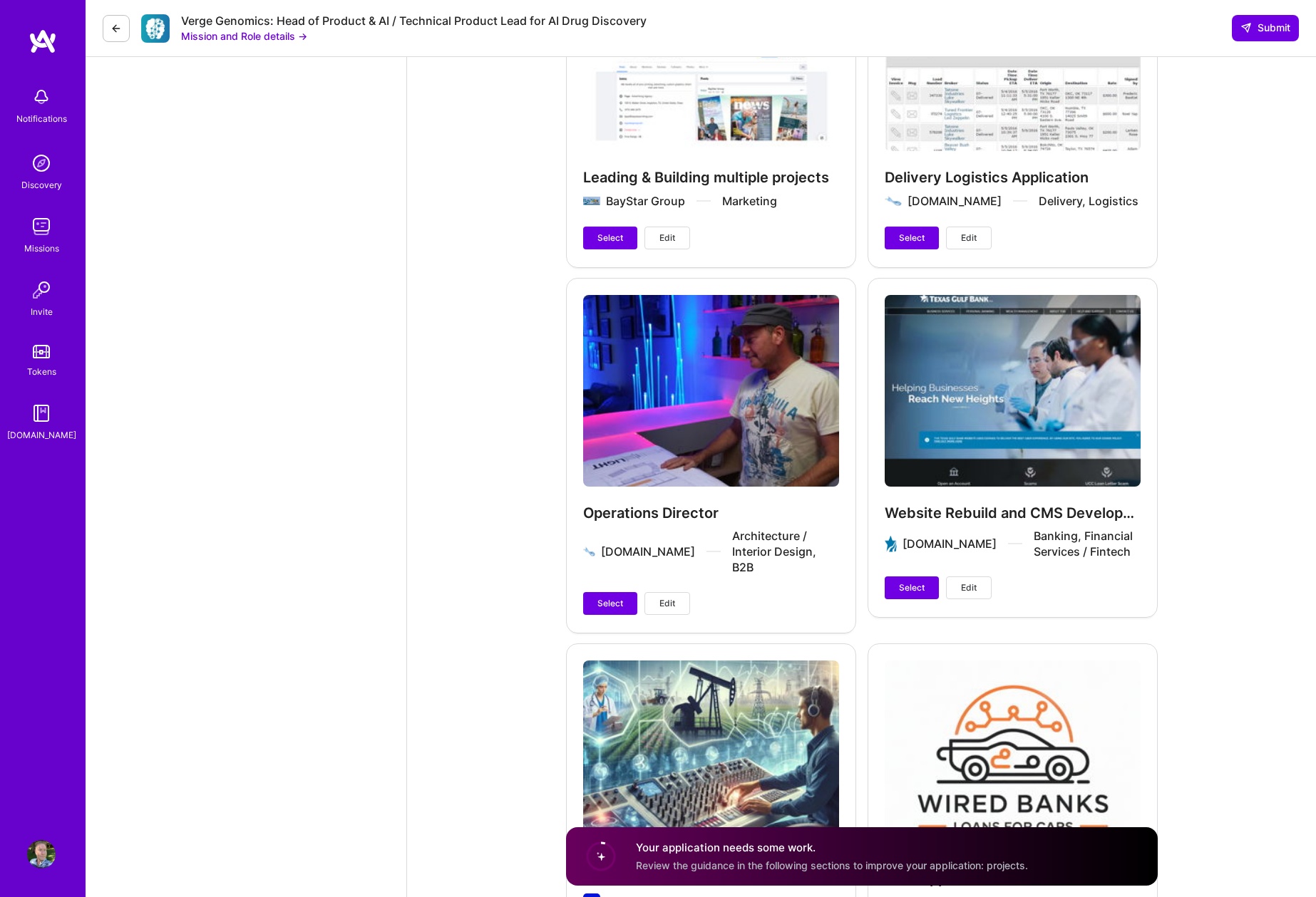
scroll to position [4753, 0]
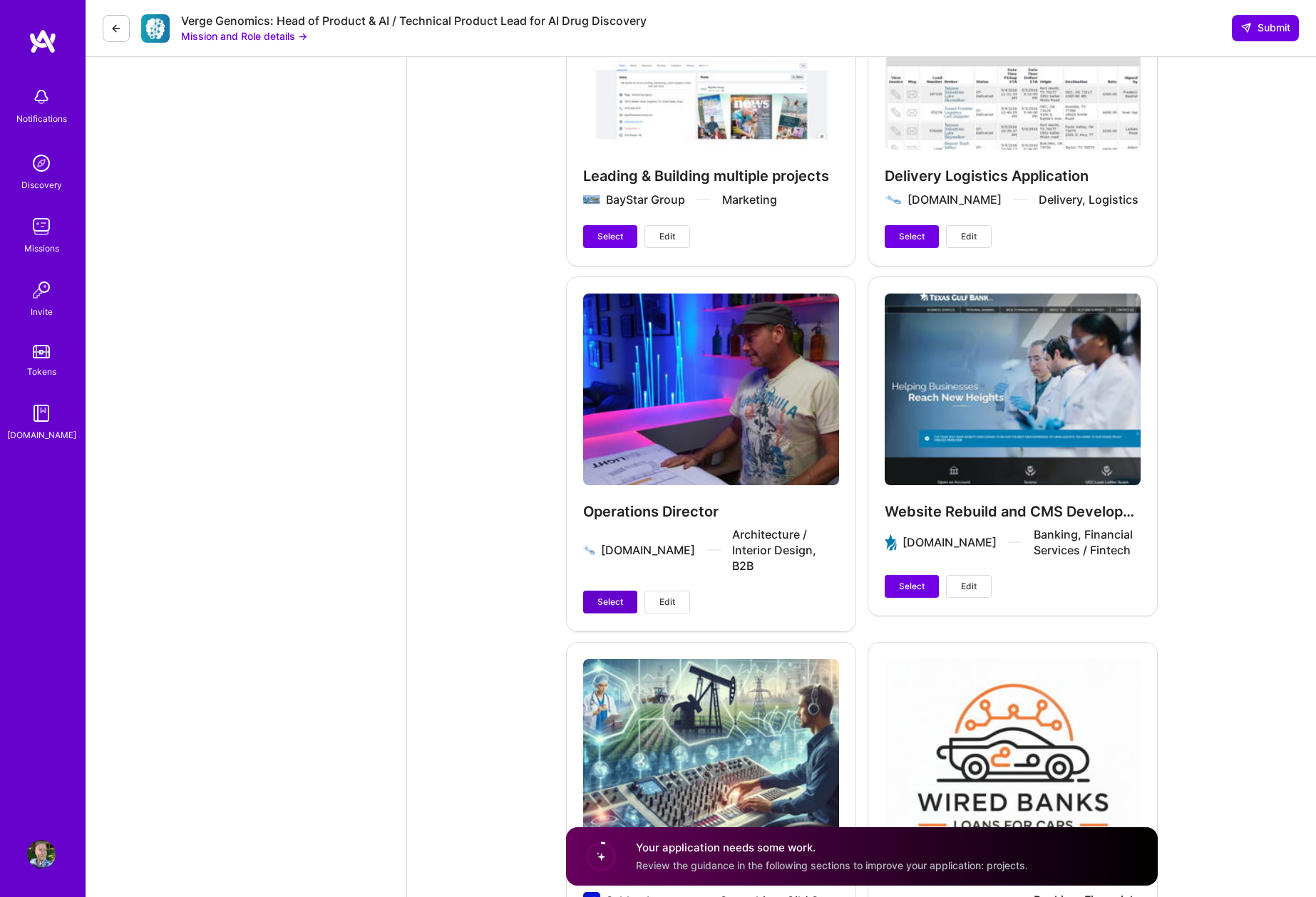
click at [618, 596] on span "Select" at bounding box center [610, 602] width 26 height 13
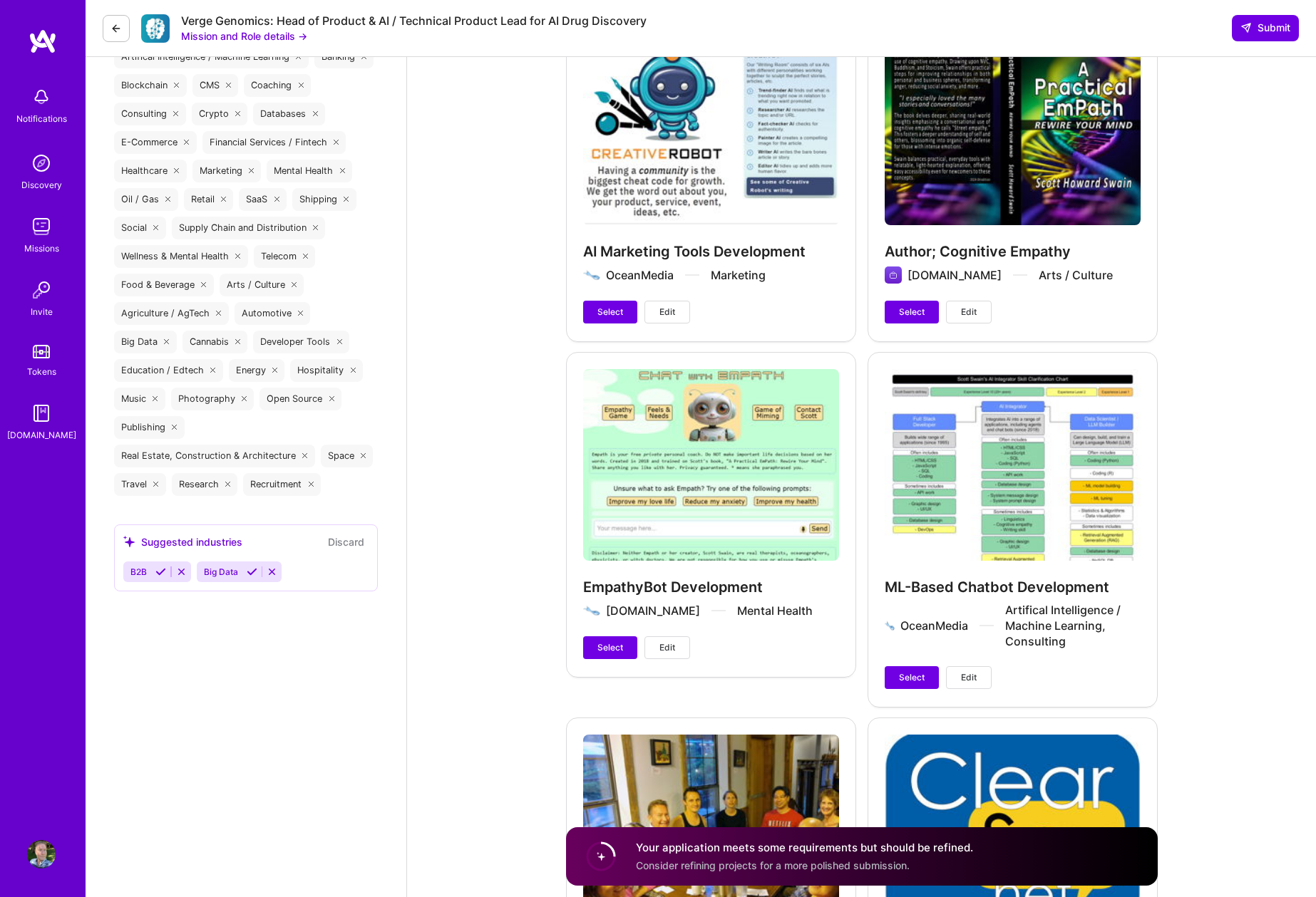
scroll to position [2215, 0]
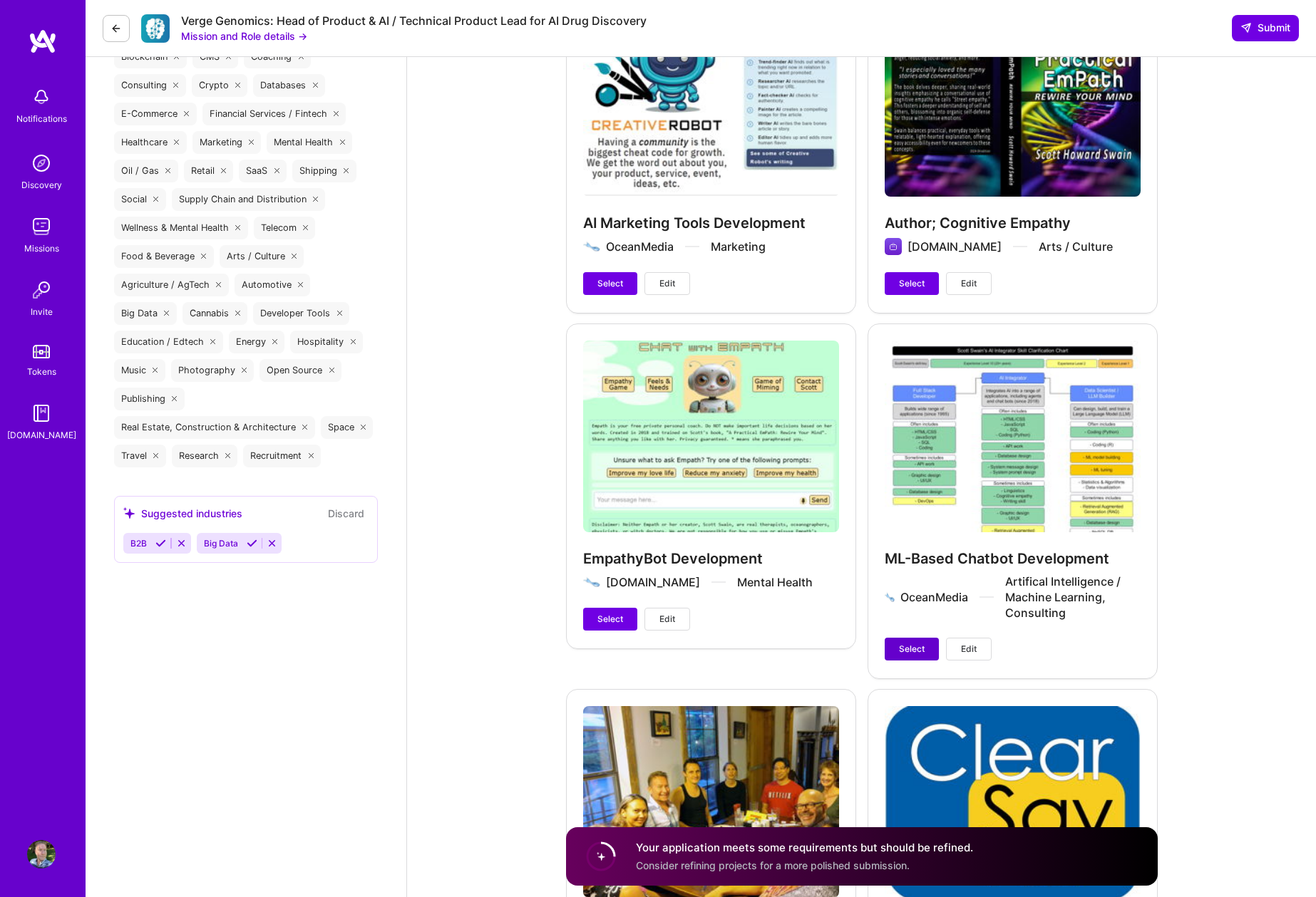
click at [907, 643] on span "Select" at bounding box center [911, 649] width 26 height 13
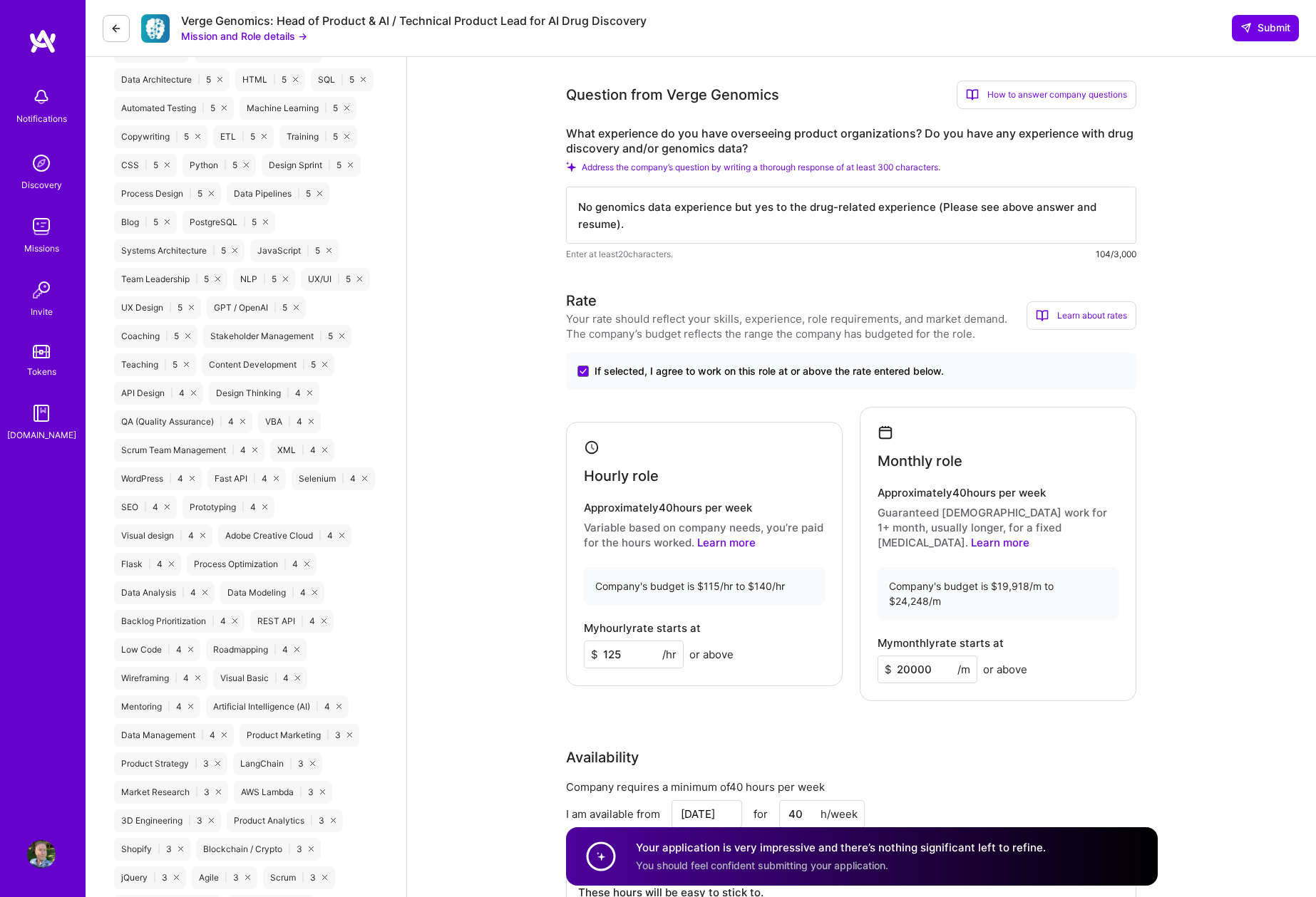
scroll to position [1075, 0]
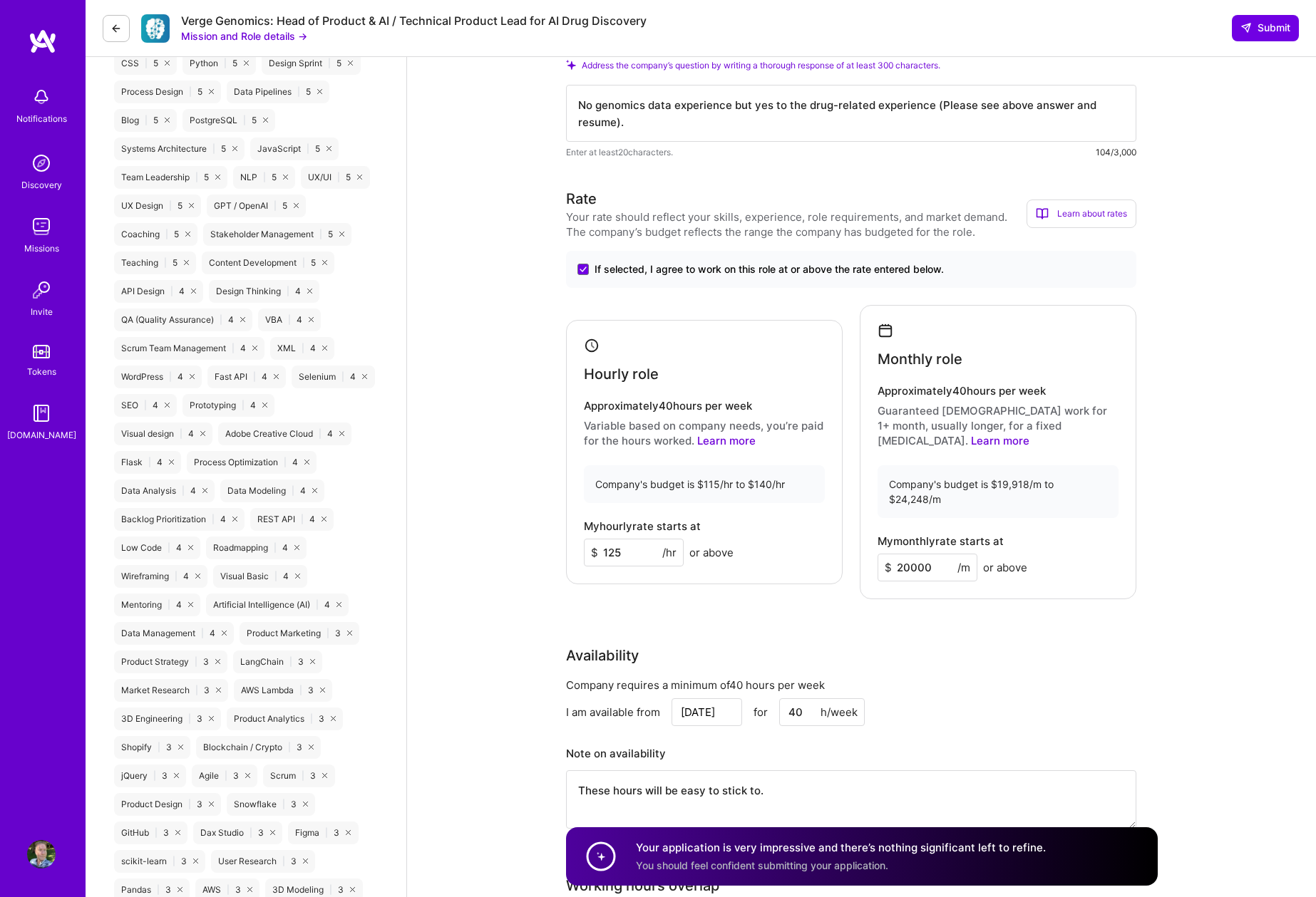
click at [624, 539] on input "125" at bounding box center [633, 552] width 100 height 27
type input "120"
click at [954, 645] on div "Availability" at bounding box center [850, 655] width 570 height 21
click at [1272, 30] on span "Submit" at bounding box center [1265, 27] width 50 height 14
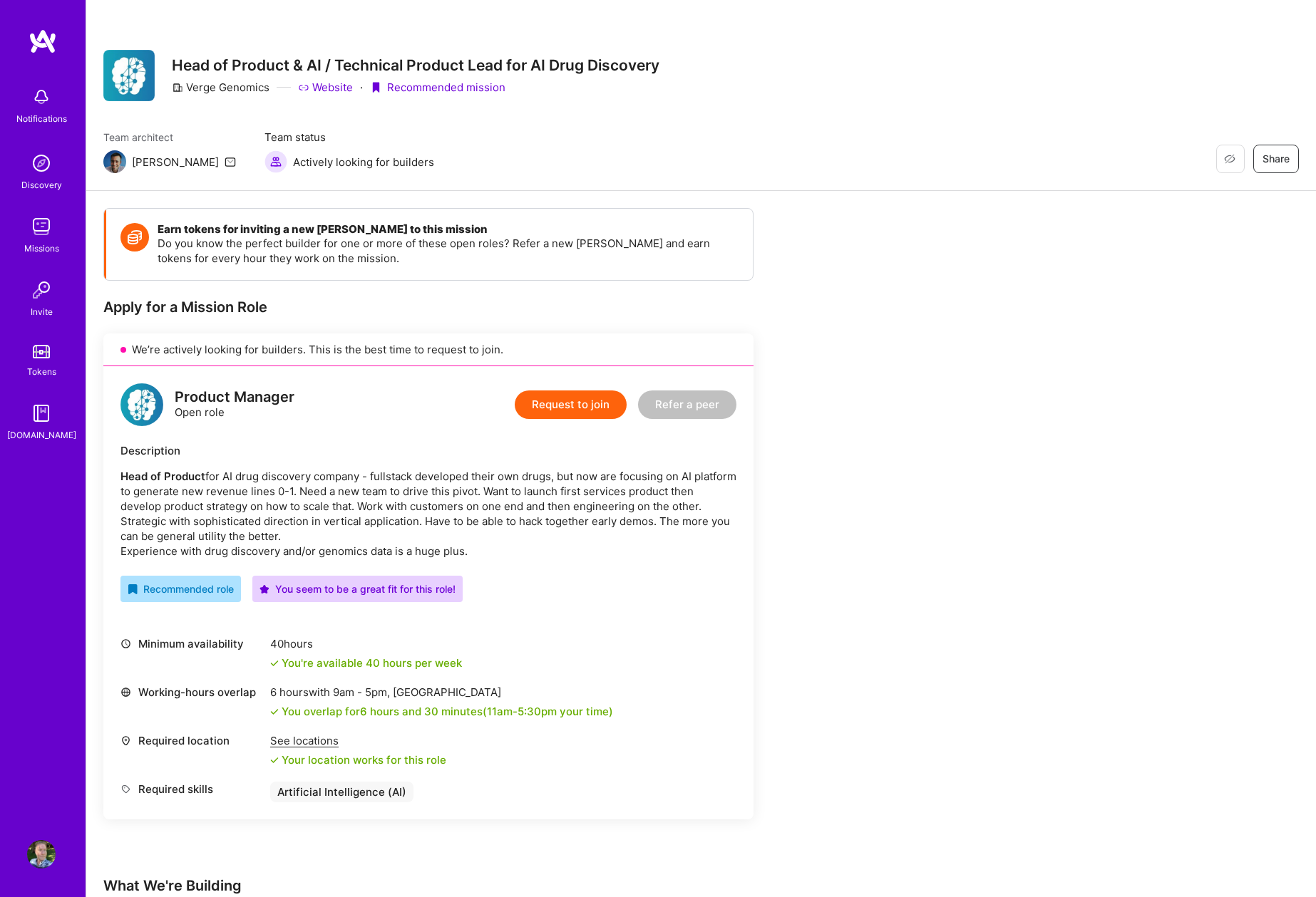
click at [259, 483] on p "Head of Product for AI drug discovery company - fullstack developed their own d…" at bounding box center [428, 514] width 616 height 90
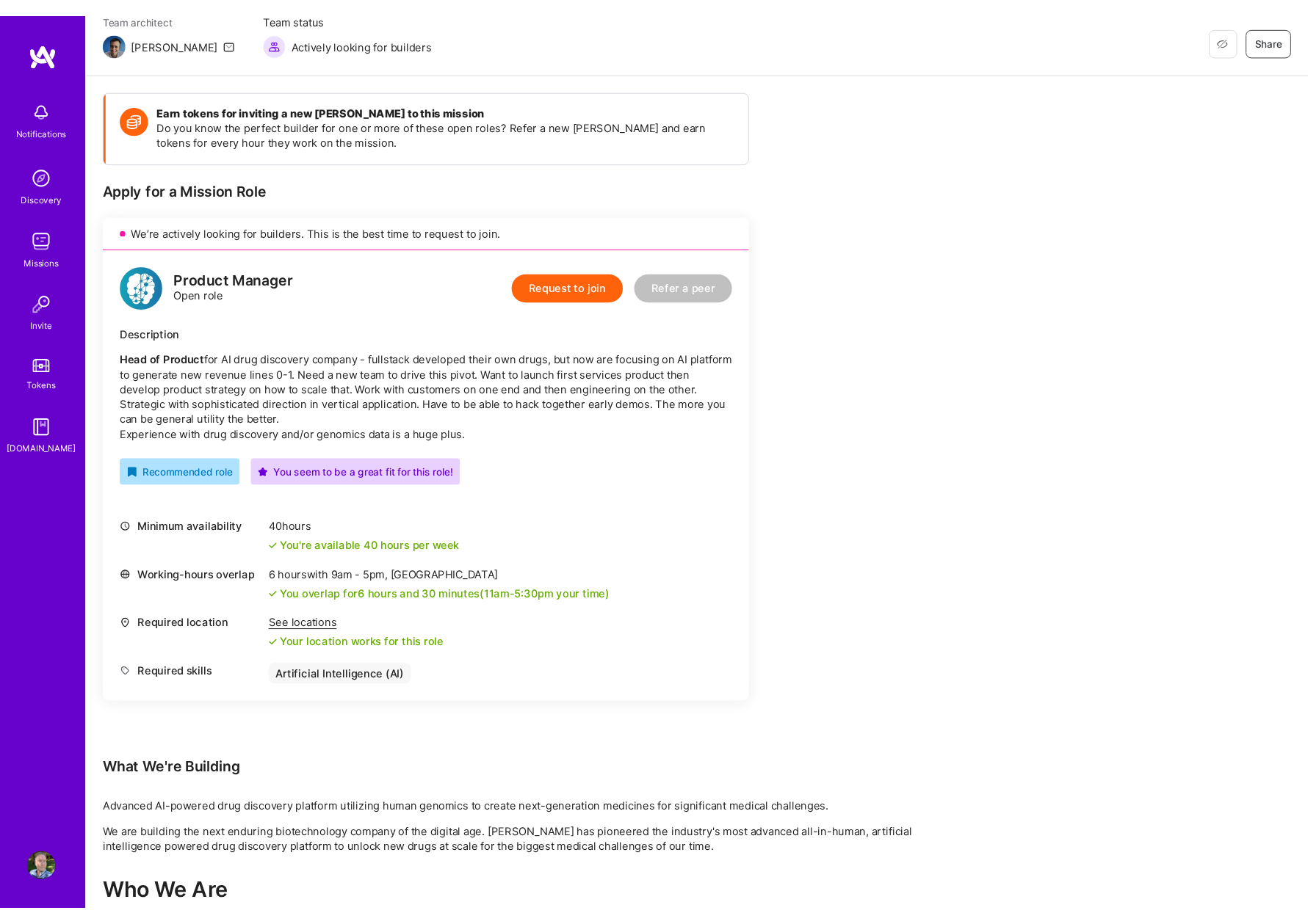
scroll to position [127, 0]
